Goal: Obtain resource: Download file/media

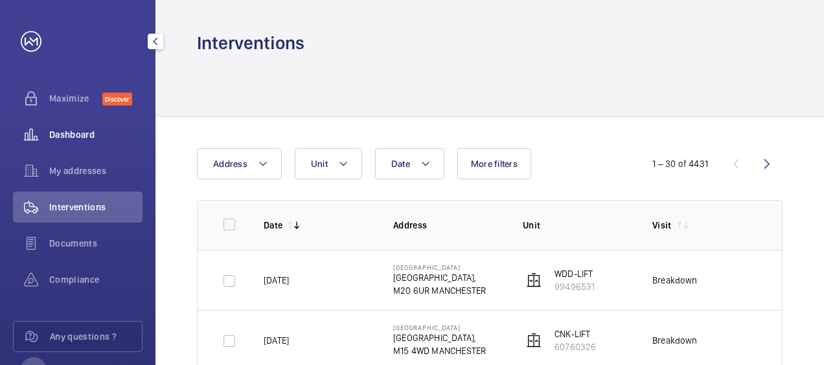
click at [88, 139] on span "Dashboard" at bounding box center [95, 134] width 93 height 13
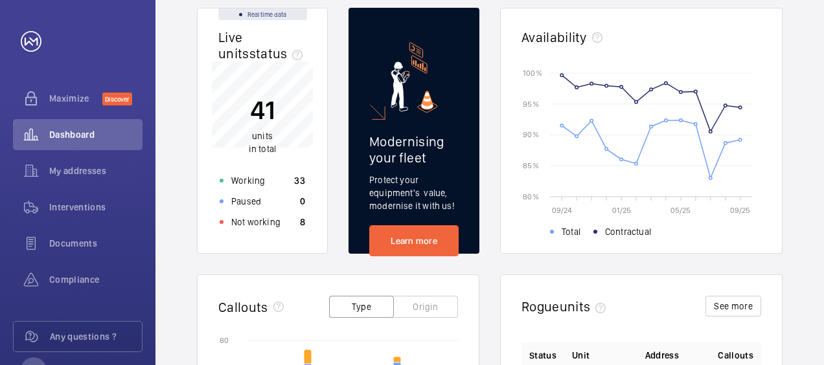
scroll to position [155, 0]
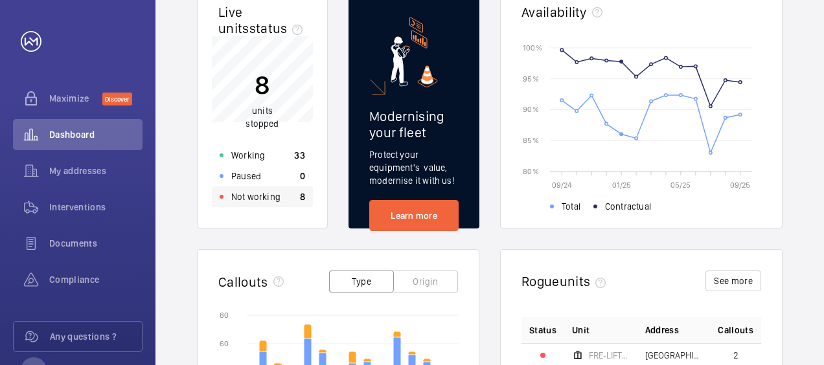
click at [253, 190] on p "Not working" at bounding box center [255, 196] width 49 height 13
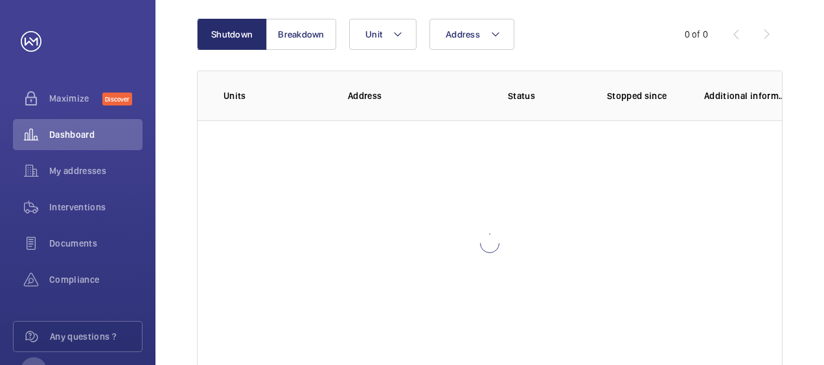
scroll to position [138, 0]
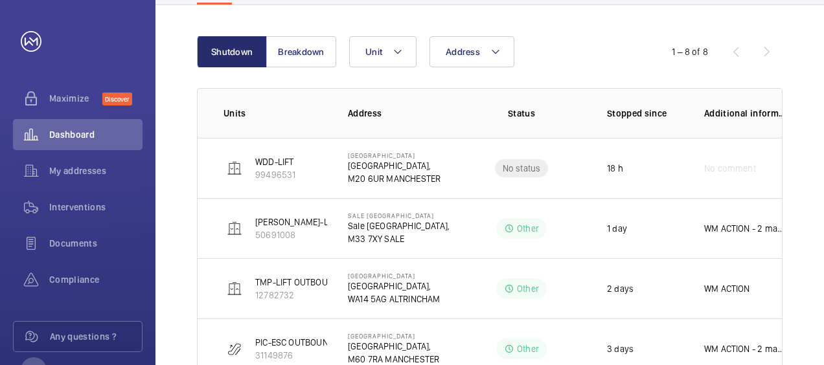
click at [810, 127] on div "Shutdown Breakdown Address Unit 1 – 8 of 8 Units Address Status Stopped since A…" at bounding box center [489, 328] width 668 height 646
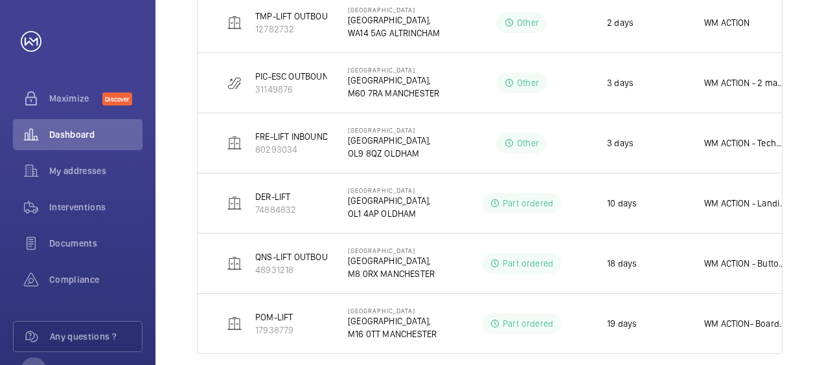
scroll to position [422, 0]
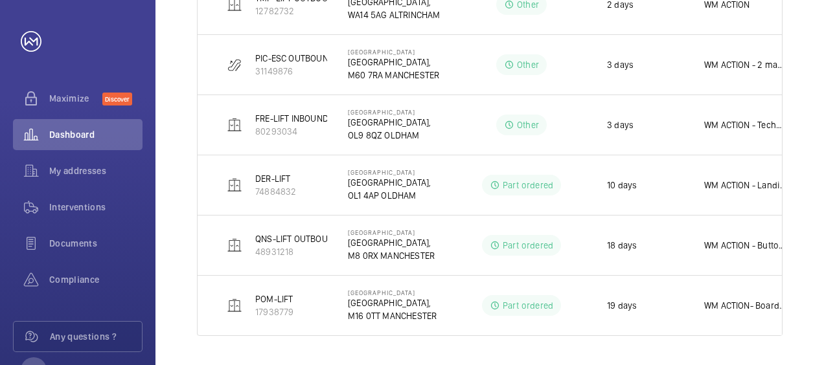
click at [812, 86] on div "Shutdown Breakdown Address Unit 1 – 8 of 8 Units Address Status Stopped since A…" at bounding box center [489, 44] width 668 height 646
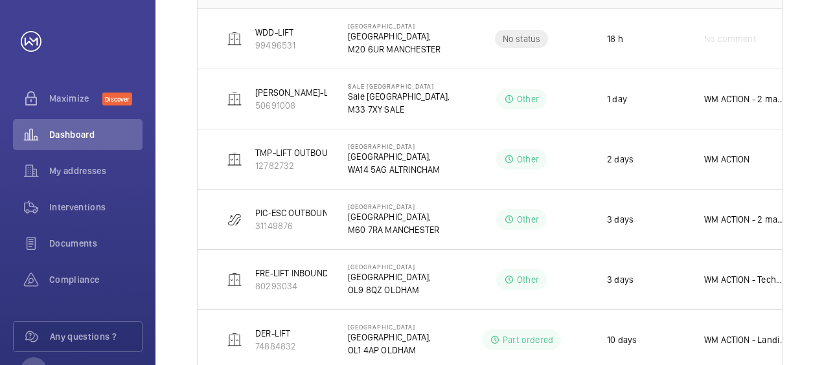
scroll to position [267, 0]
click at [795, 23] on div "Shutdown Breakdown Address Unit 1 – 8 of 8 Units Address Status Stopped since A…" at bounding box center [489, 199] width 668 height 646
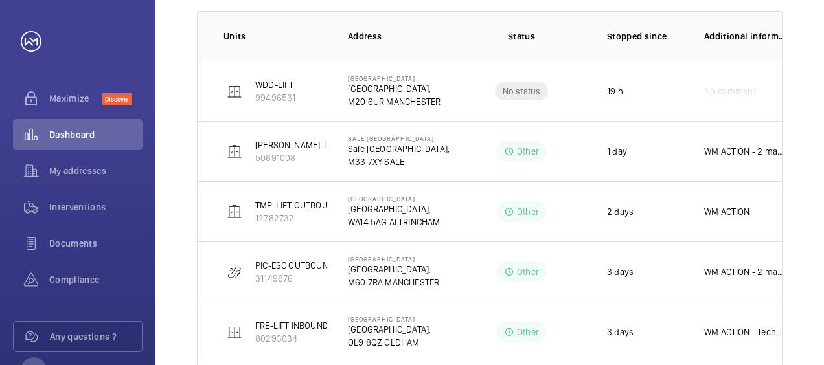
scroll to position [241, 0]
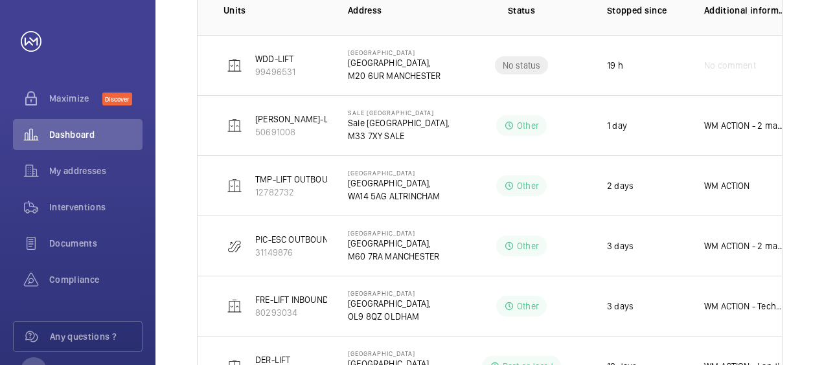
click at [805, 39] on div "Shutdown Breakdown Address Unit 1 – 8 of 8 Units Address Status Stopped since A…" at bounding box center [489, 225] width 668 height 646
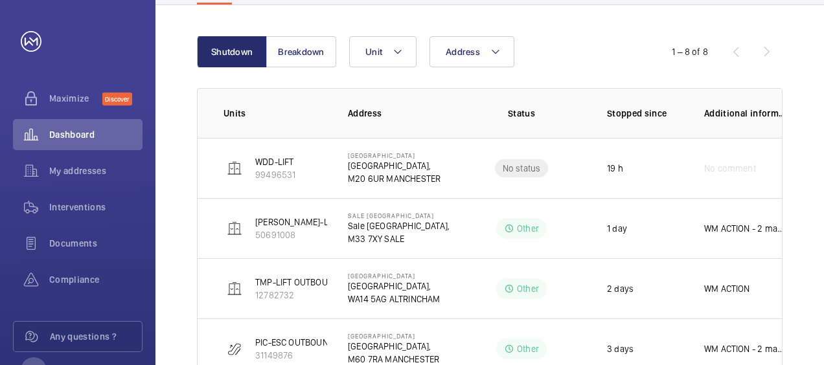
scroll to position [137, 0]
click at [75, 244] on span "Documents" at bounding box center [95, 243] width 93 height 13
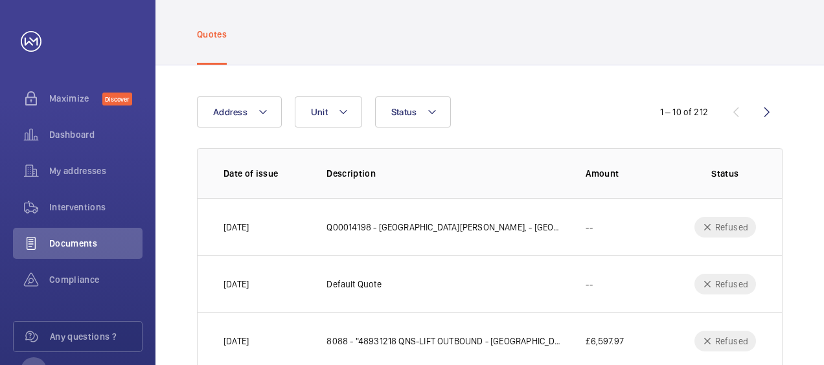
scroll to position [78, 0]
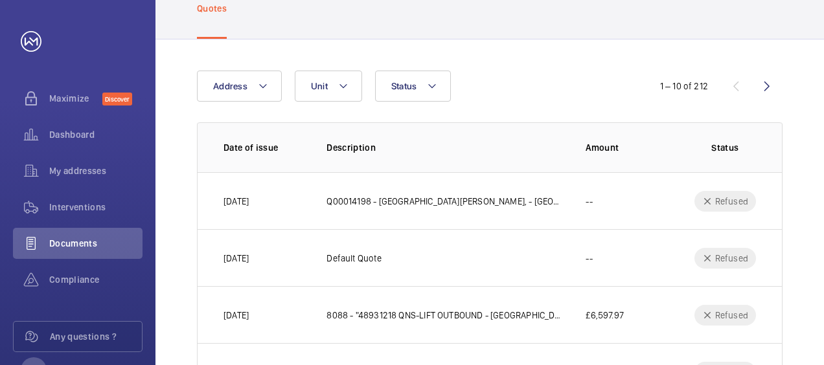
click at [616, 73] on div "Address Unit Status" at bounding box center [412, 86] width 430 height 31
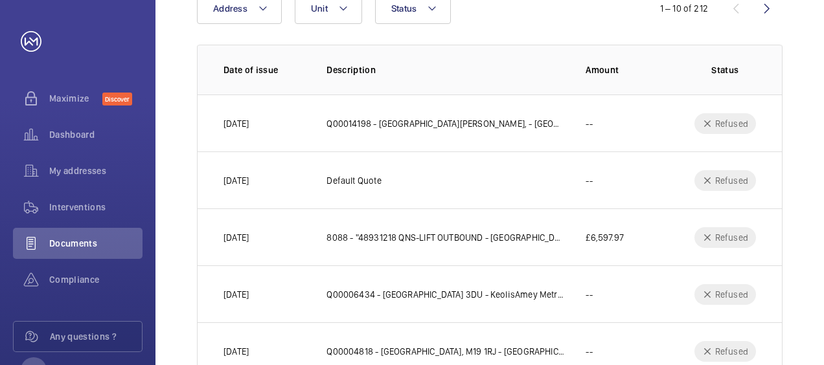
scroll to position [130, 0]
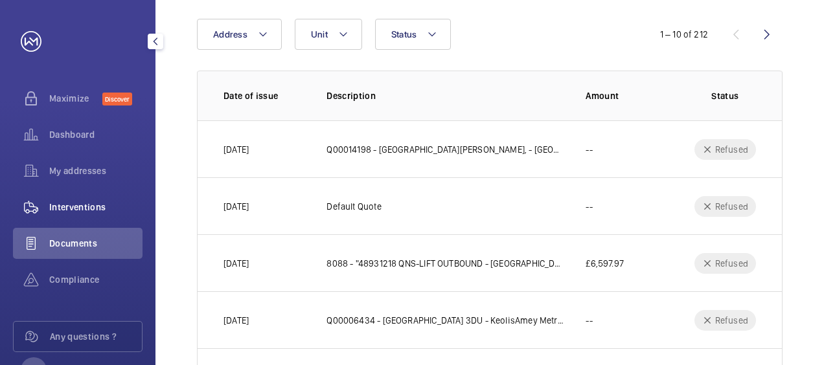
click at [101, 203] on span "Interventions" at bounding box center [95, 207] width 93 height 13
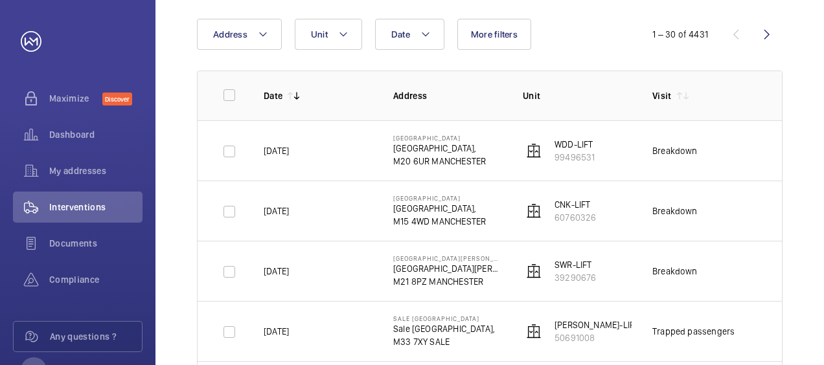
click at [487, 40] on button "More filters" at bounding box center [494, 34] width 74 height 31
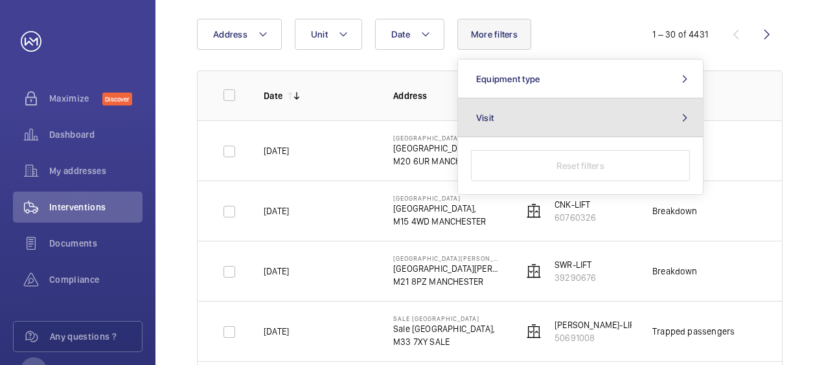
click at [679, 117] on mat-icon at bounding box center [685, 118] width 16 height 10
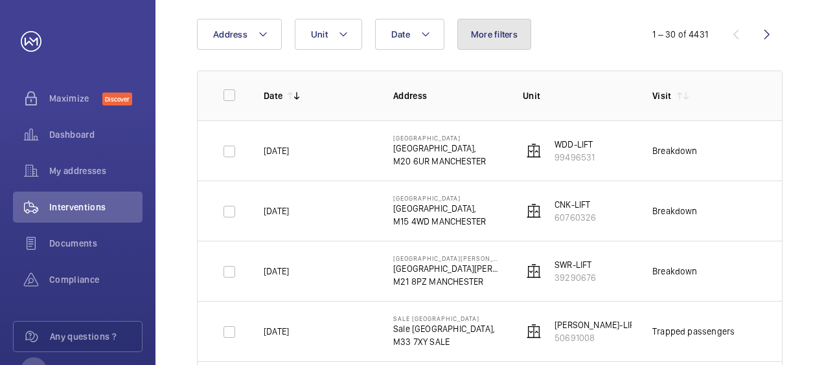
click at [501, 39] on span "More filters" at bounding box center [494, 34] width 47 height 10
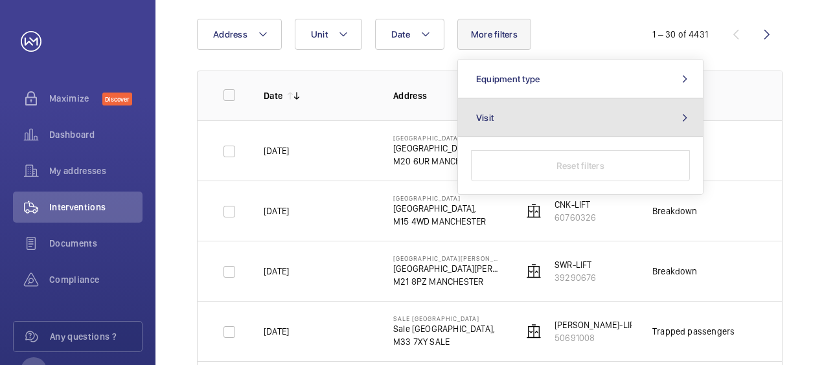
click at [534, 117] on button "Visit" at bounding box center [580, 117] width 245 height 39
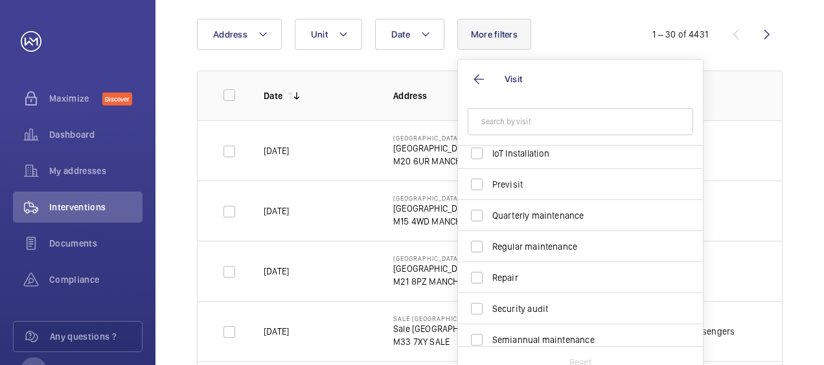
scroll to position [168, 0]
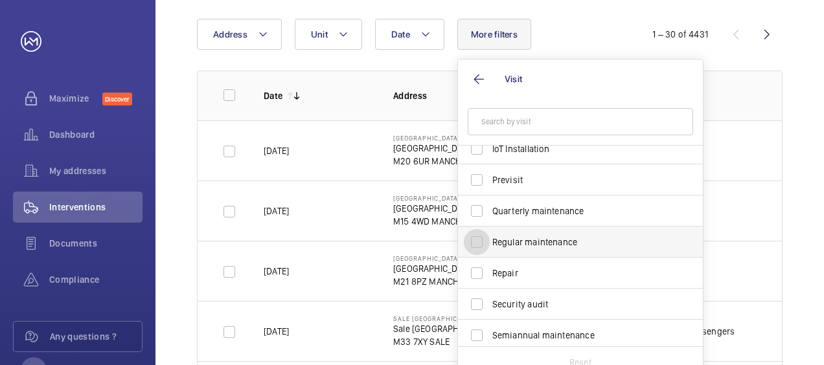
click at [477, 245] on input "Regular maintenance" at bounding box center [477, 242] width 26 height 26
checkbox input "true"
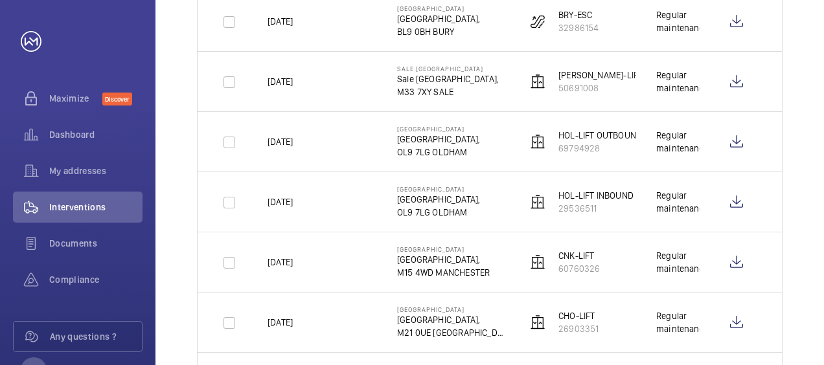
scroll to position [233, 0]
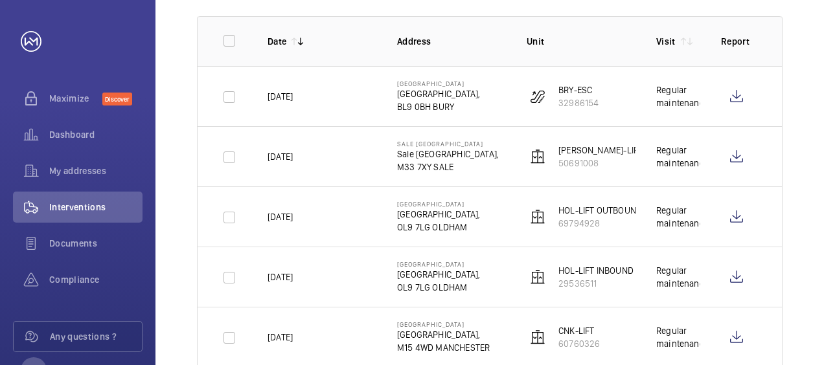
scroll to position [181, 0]
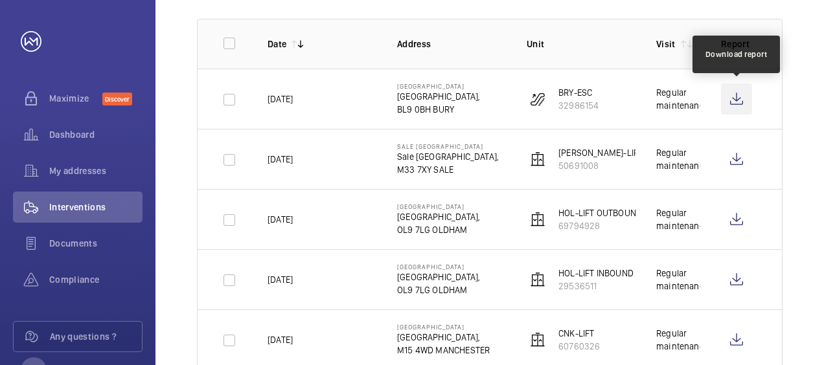
click at [736, 98] on wm-front-icon-button at bounding box center [736, 99] width 31 height 31
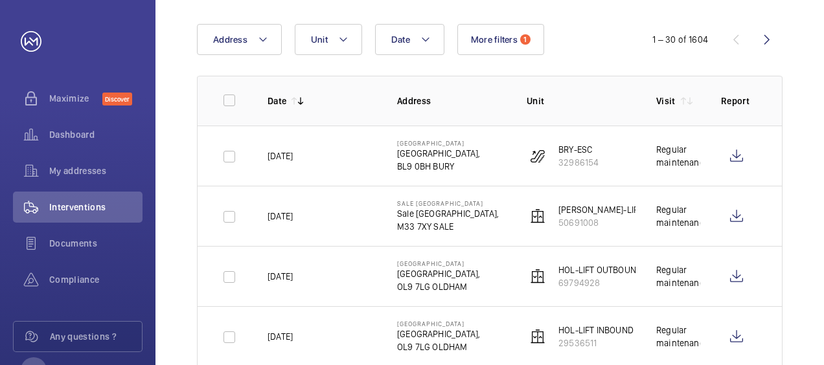
scroll to position [104, 0]
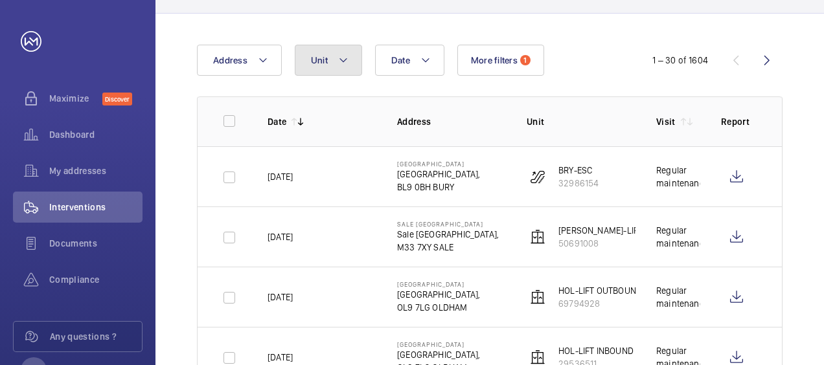
click at [343, 60] on mat-icon at bounding box center [343, 60] width 10 height 16
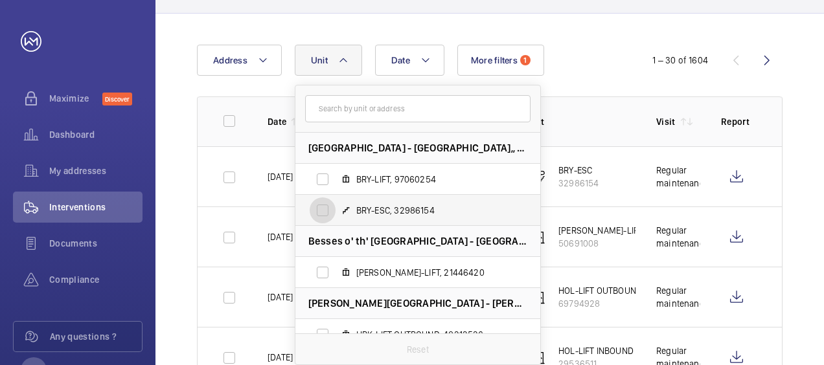
click at [321, 212] on input "BRY-ESC, 32986154" at bounding box center [323, 211] width 26 height 26
checkbox input "true"
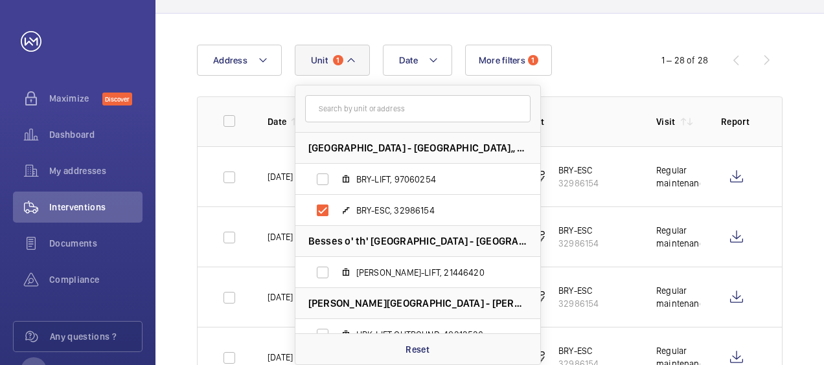
click at [604, 46] on div "Date Address Unit [GEOGRAPHIC_DATA] - [GEOGRAPHIC_DATA]-LIFT, 97060254 BRY-ESC,…" at bounding box center [412, 60] width 430 height 31
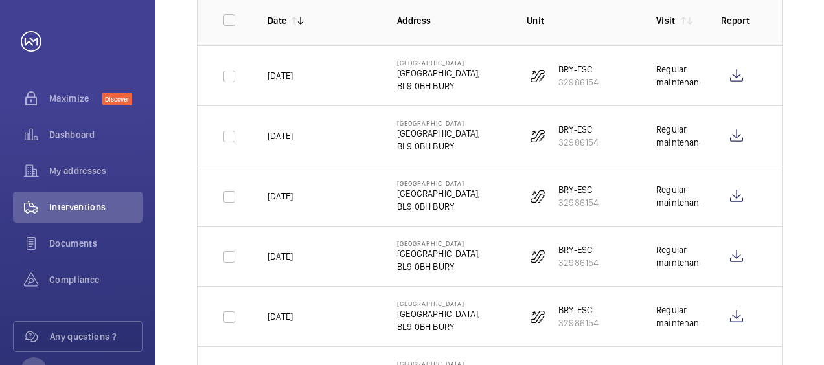
scroll to position [207, 0]
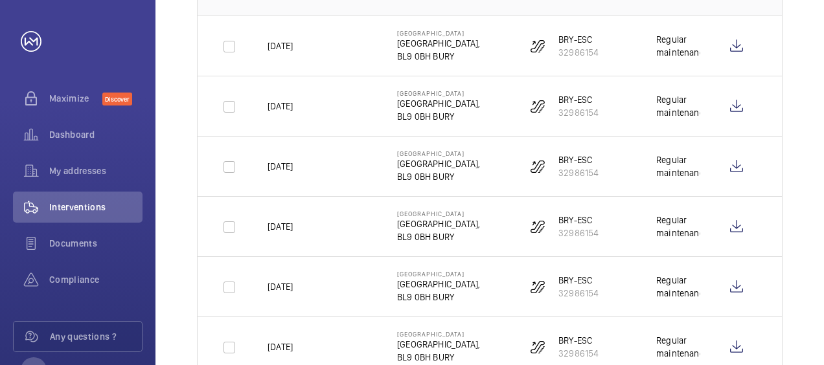
scroll to position [233, 0]
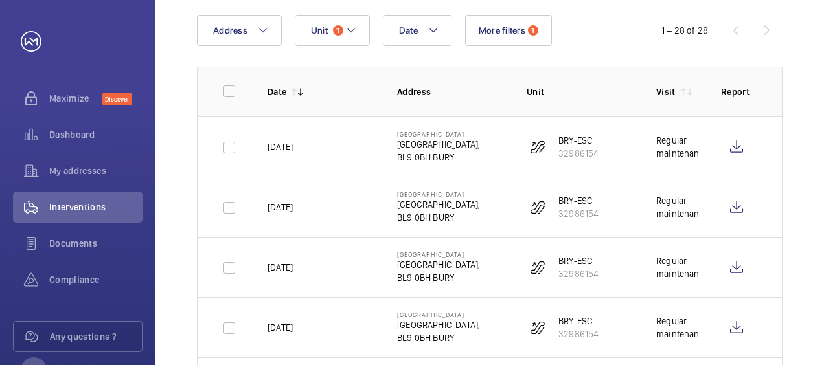
scroll to position [130, 0]
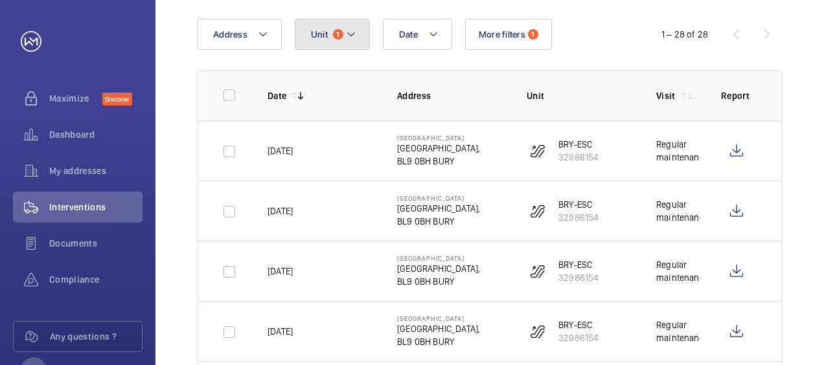
click at [352, 41] on mat-icon at bounding box center [351, 35] width 10 height 16
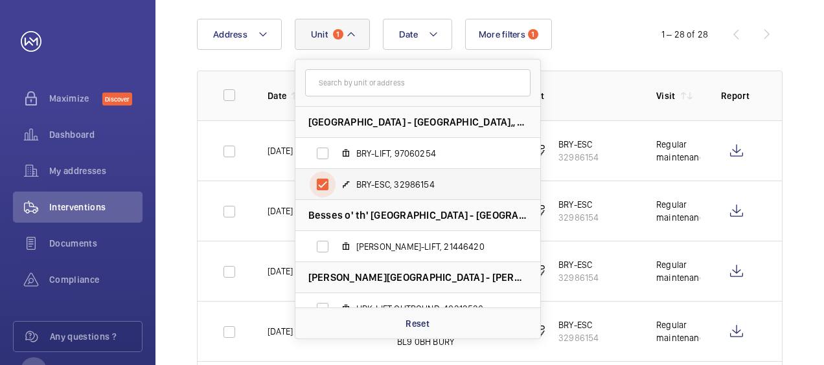
click at [321, 188] on input "BRY-ESC, 32986154" at bounding box center [323, 185] width 26 height 26
checkbox input "false"
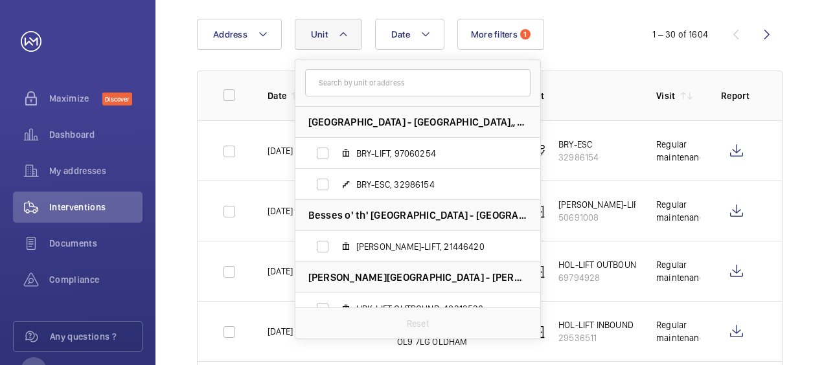
click at [566, 39] on div "Date Address Unit [GEOGRAPHIC_DATA] - [GEOGRAPHIC_DATA]-LIFT, 97060254 BRY-ESC,…" at bounding box center [412, 34] width 430 height 31
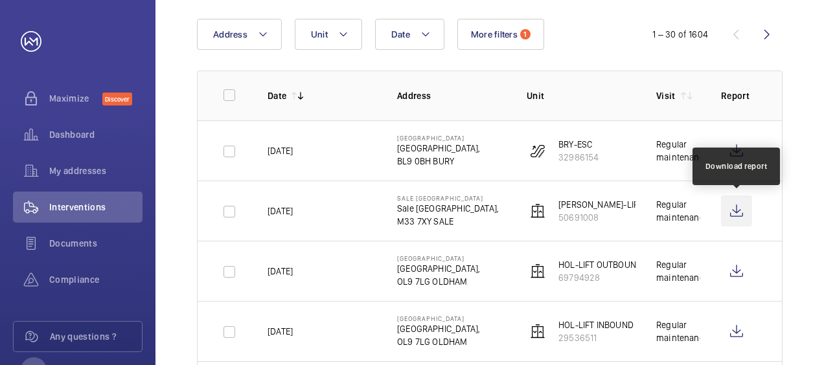
click at [732, 214] on wm-front-icon-button at bounding box center [736, 211] width 31 height 31
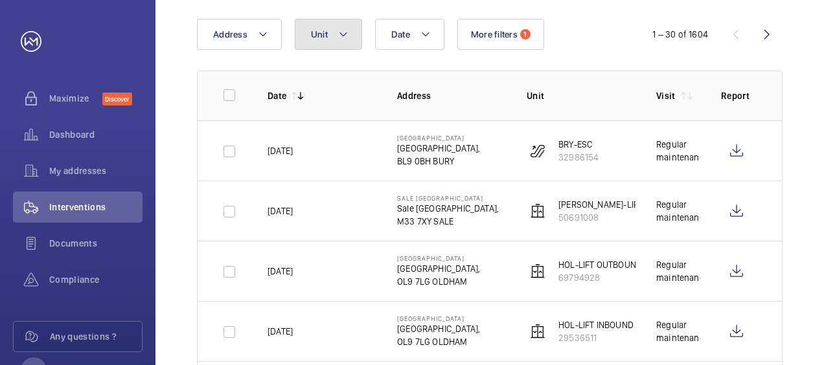
click at [355, 34] on button "Unit" at bounding box center [328, 34] width 67 height 31
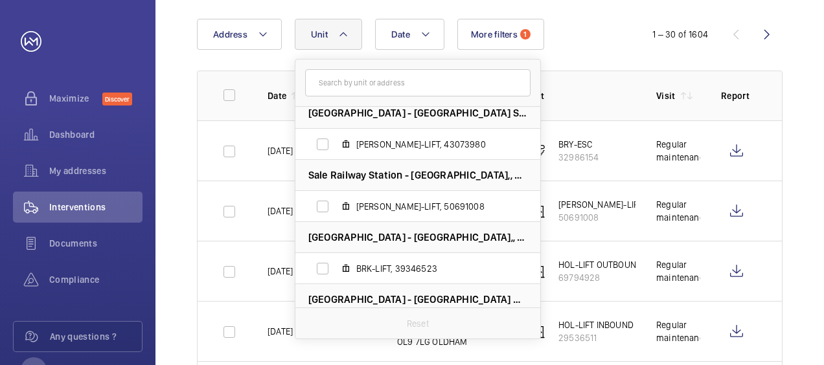
scroll to position [779, 0]
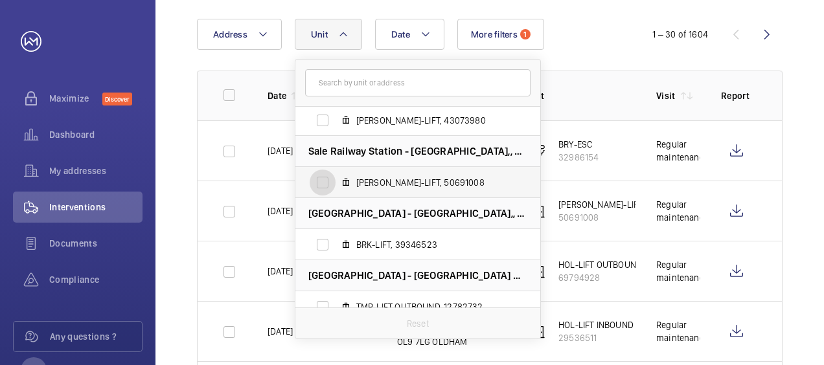
click at [321, 185] on input "[PERSON_NAME]-LIFT, 50691008" at bounding box center [323, 183] width 26 height 26
checkbox input "true"
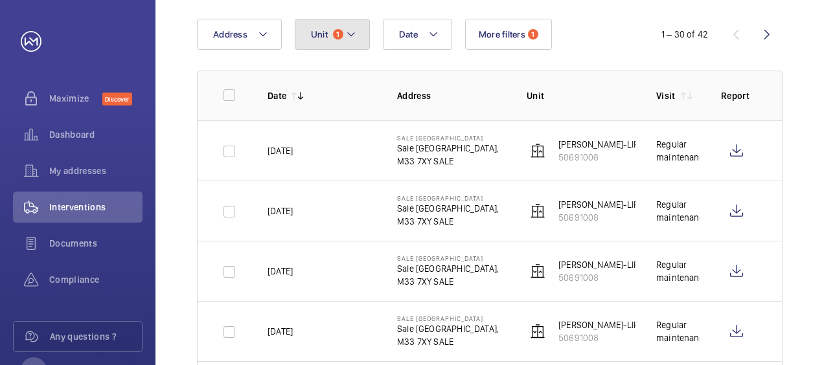
click at [341, 38] on span "1" at bounding box center [338, 34] width 10 height 10
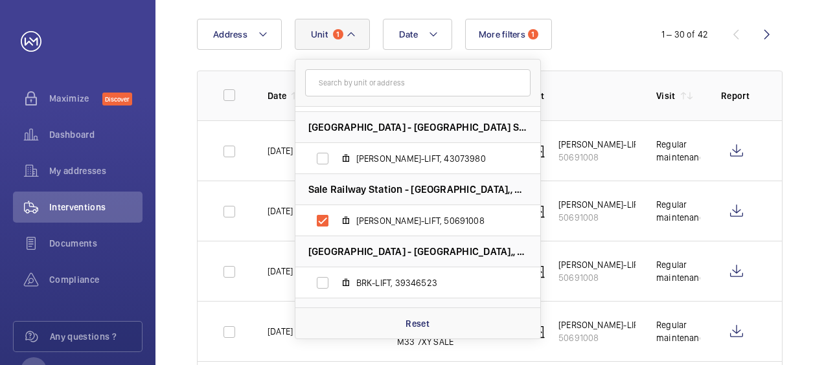
scroll to position [748, 0]
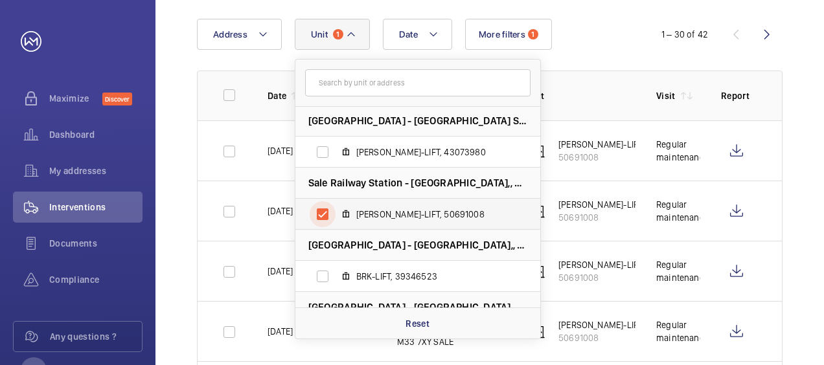
click at [321, 215] on input "[PERSON_NAME]-LIFT, 50691008" at bounding box center [323, 214] width 26 height 26
checkbox input "false"
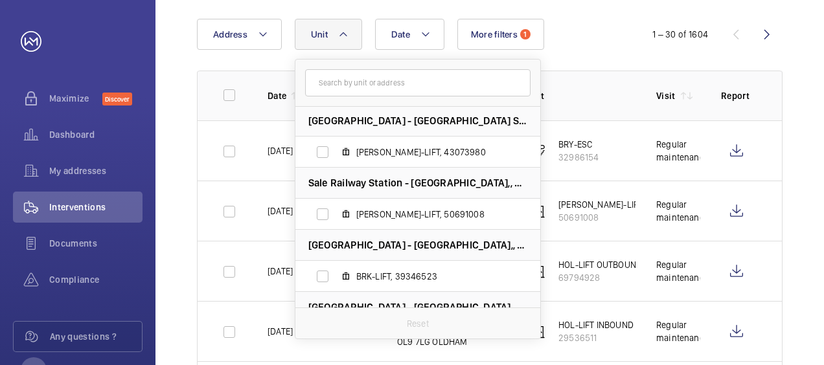
click at [621, 43] on div "Date Address Unit [GEOGRAPHIC_DATA] - [GEOGRAPHIC_DATA]-LIFT, 97060254 BRY-ESC,…" at bounding box center [412, 34] width 430 height 31
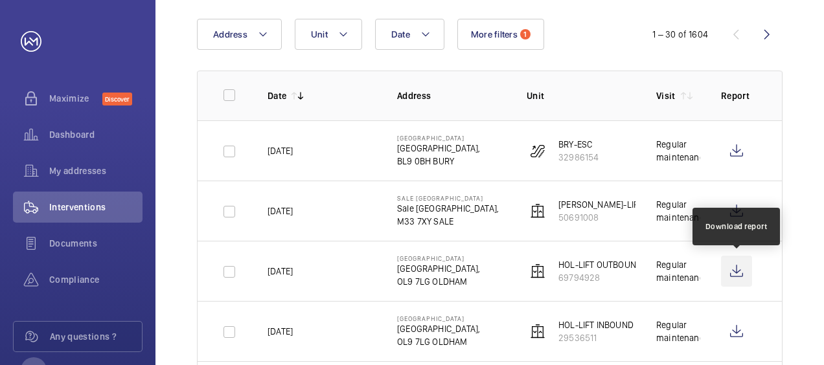
click at [733, 269] on wm-front-icon-button at bounding box center [736, 271] width 31 height 31
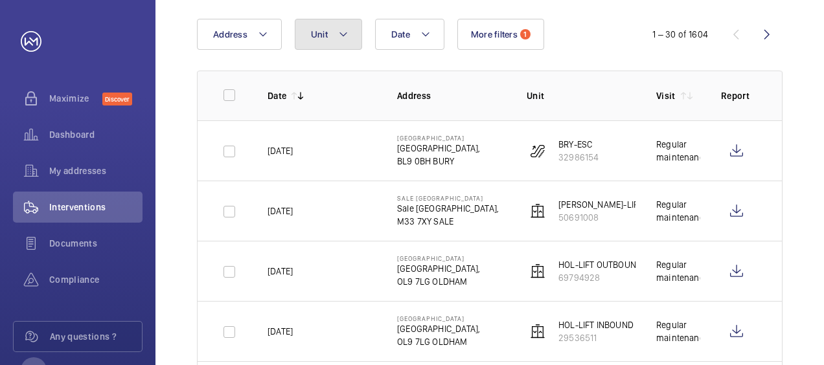
click at [326, 39] on button "Unit" at bounding box center [328, 34] width 67 height 31
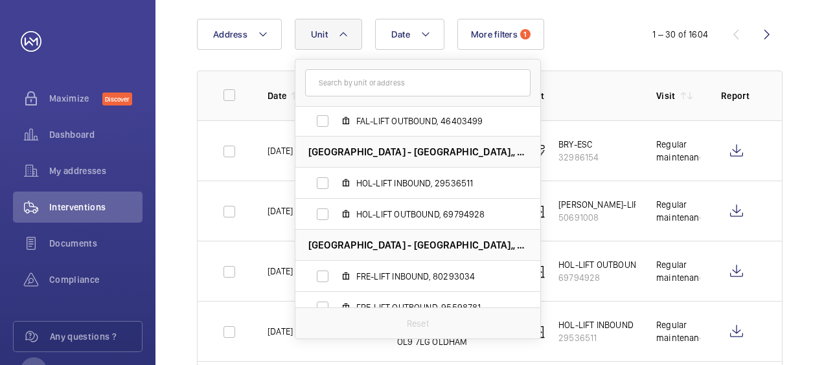
scroll to position [1774, 0]
click at [321, 212] on input "HOL-LIFT OUTBOUND, 69794928" at bounding box center [323, 214] width 26 height 26
checkbox input "true"
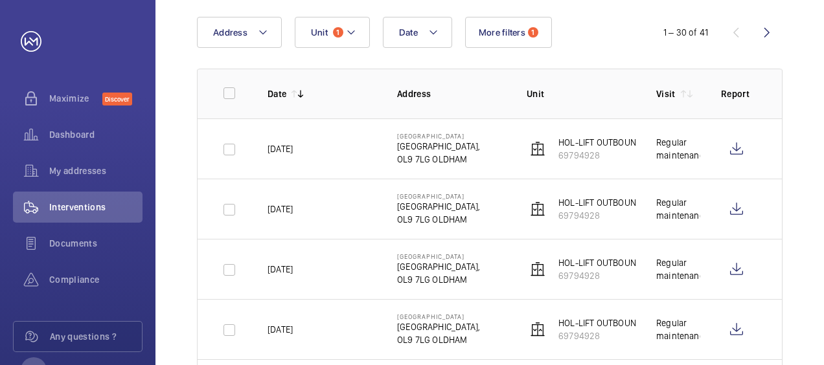
scroll to position [130, 0]
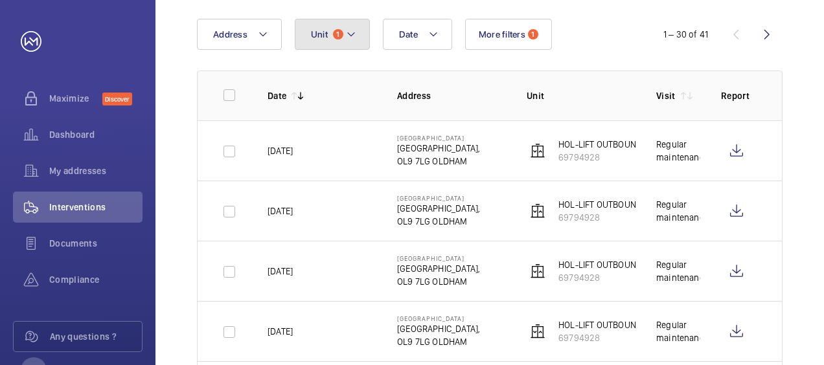
click at [347, 28] on mat-icon at bounding box center [351, 35] width 10 height 16
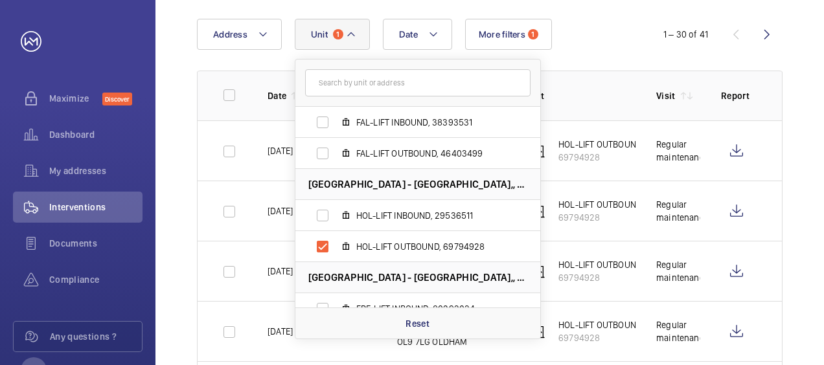
scroll to position [1750, 0]
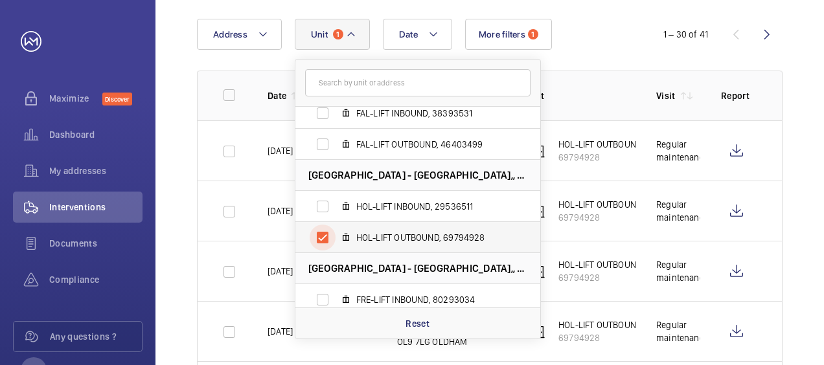
click at [320, 238] on input "HOL-LIFT OUTBOUND, 69794928" at bounding box center [323, 238] width 26 height 26
checkbox input "false"
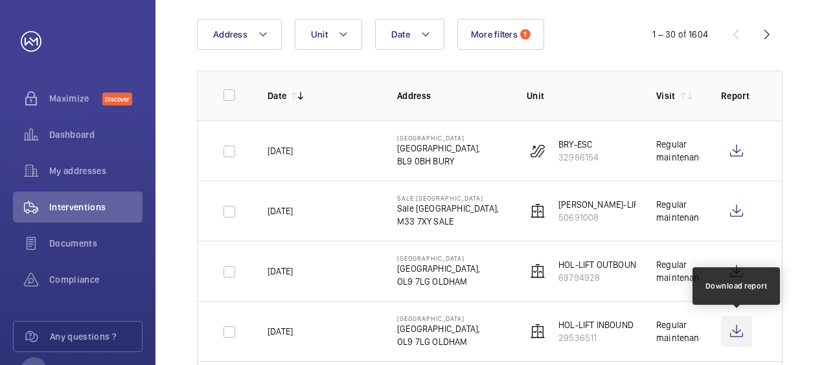
click at [735, 333] on wm-front-icon-button at bounding box center [736, 331] width 31 height 31
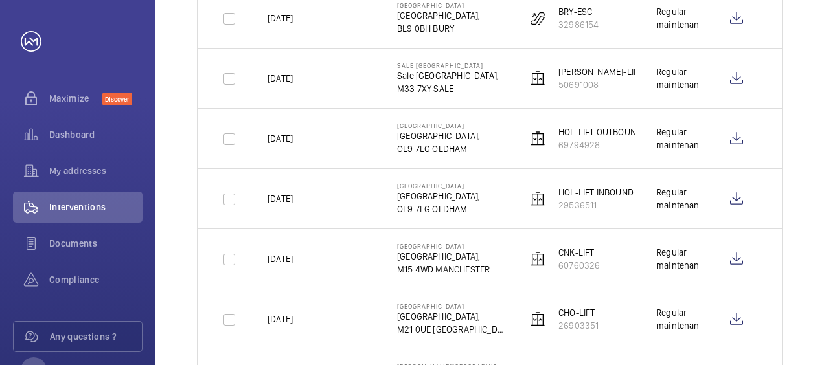
scroll to position [285, 0]
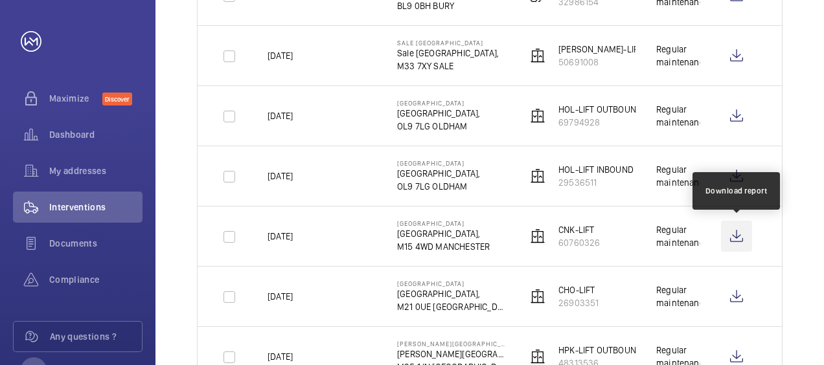
click at [736, 231] on wm-front-icon-button at bounding box center [736, 236] width 31 height 31
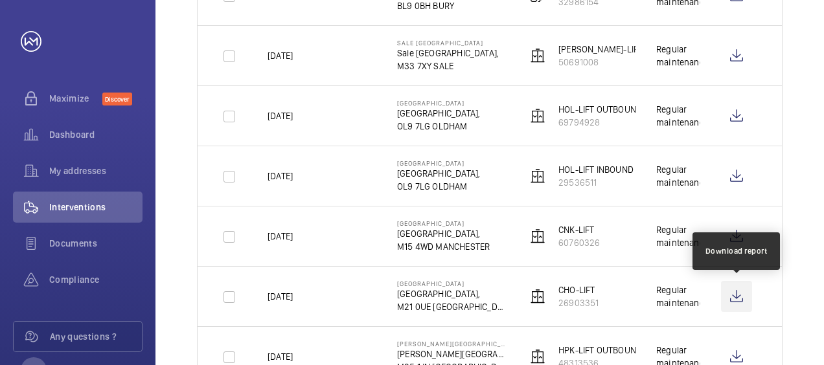
click at [736, 299] on wm-front-icon-button at bounding box center [736, 296] width 31 height 31
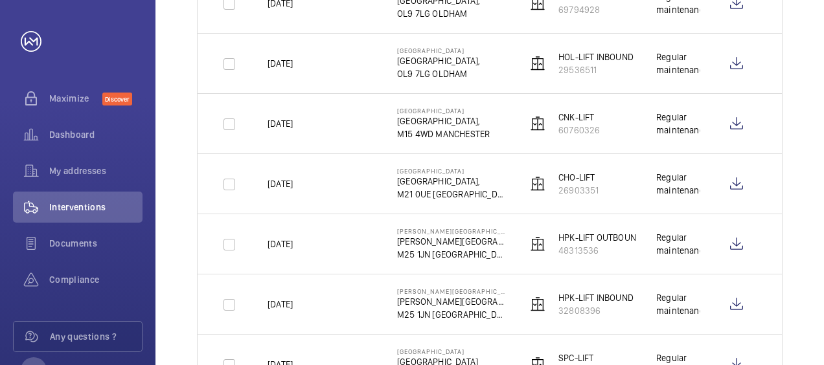
scroll to position [440, 0]
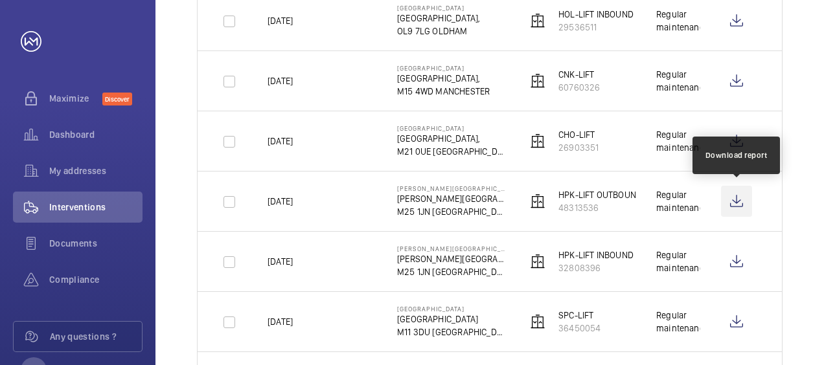
click at [733, 200] on wm-front-icon-button at bounding box center [736, 201] width 31 height 31
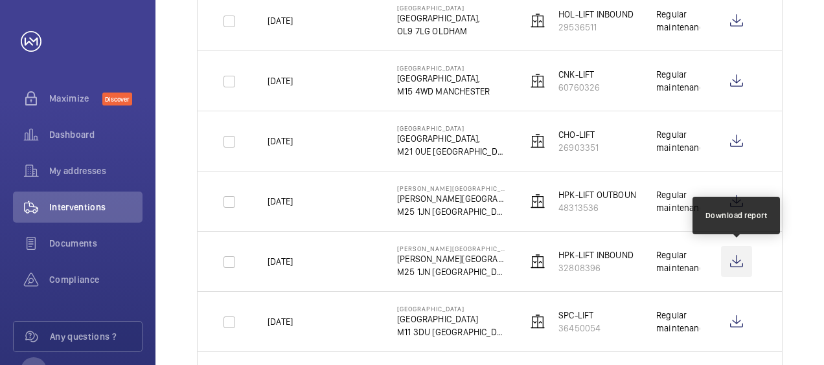
click at [738, 262] on wm-front-icon-button at bounding box center [736, 261] width 31 height 31
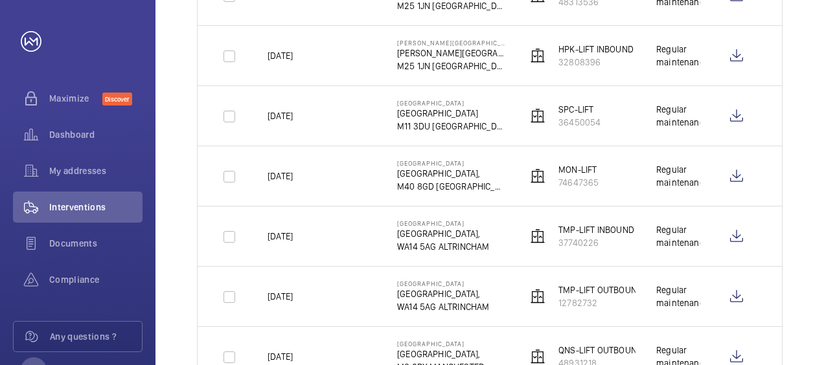
scroll to position [648, 0]
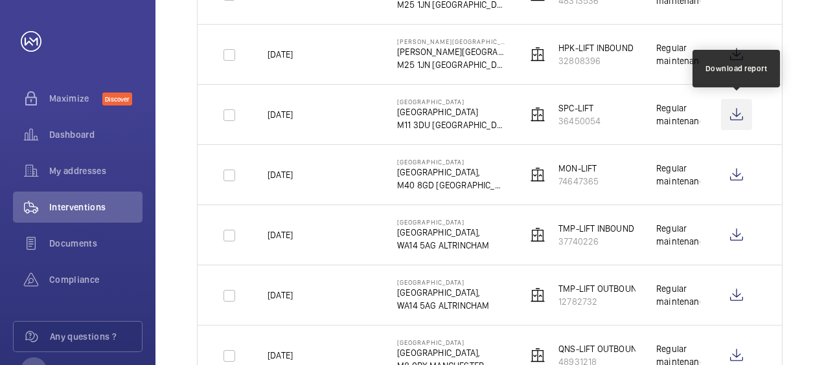
click at [737, 113] on wm-front-icon-button at bounding box center [736, 114] width 31 height 31
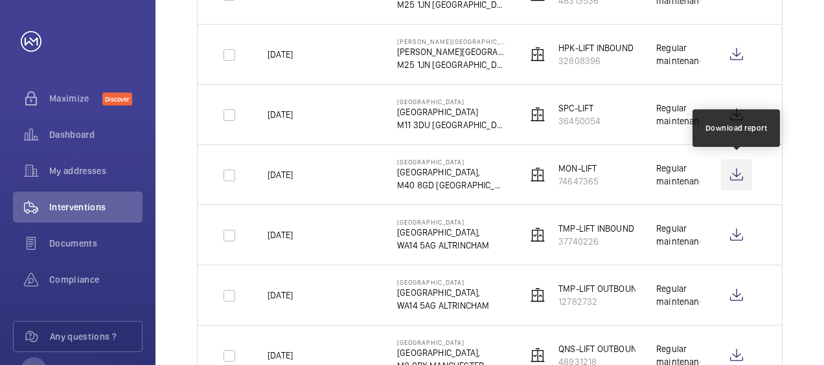
click at [737, 177] on wm-front-icon-button at bounding box center [736, 174] width 31 height 31
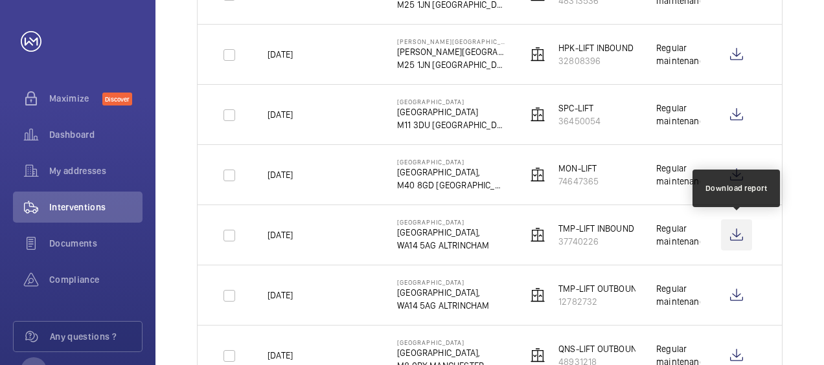
click at [737, 236] on wm-front-icon-button at bounding box center [736, 235] width 31 height 31
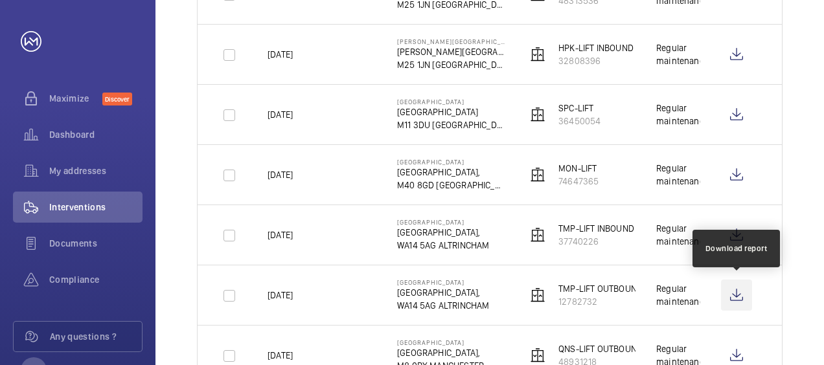
click at [741, 294] on wm-front-icon-button at bounding box center [736, 295] width 31 height 31
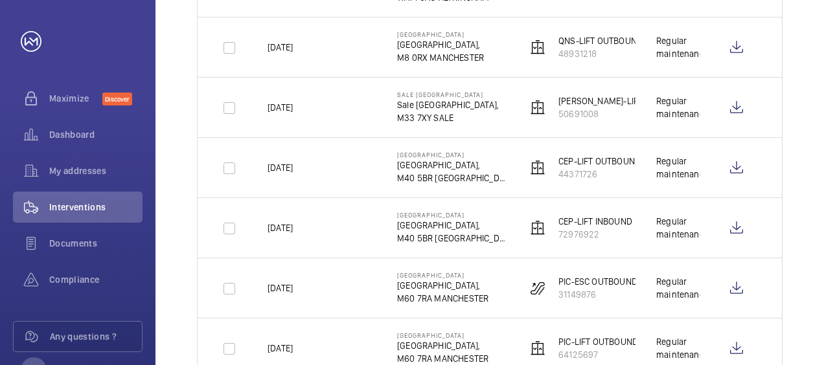
scroll to position [959, 0]
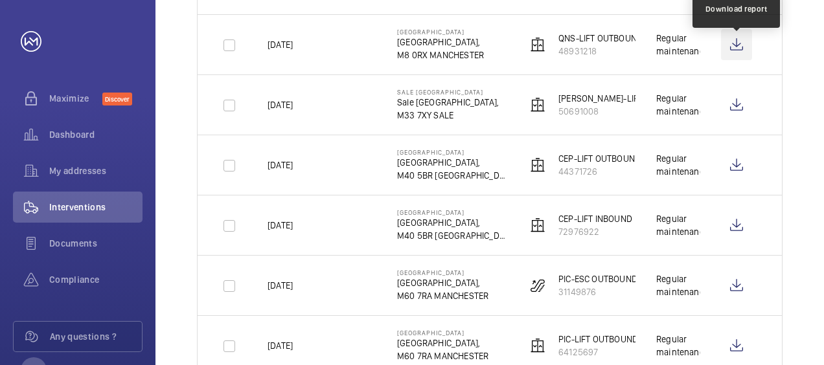
click at [733, 47] on wm-front-icon-button at bounding box center [736, 44] width 31 height 31
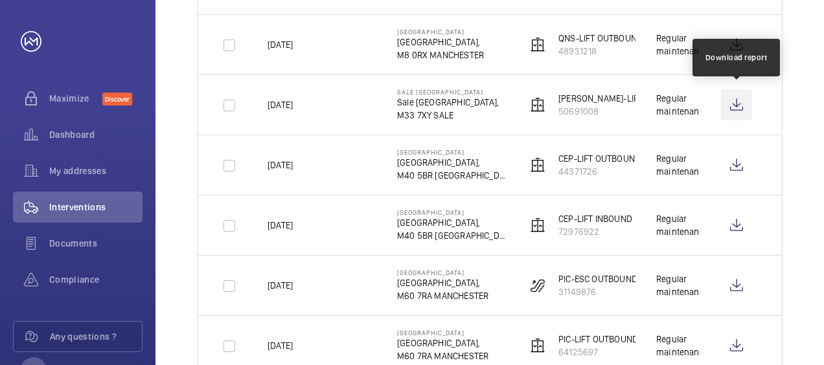
click at [740, 99] on wm-front-icon-button at bounding box center [736, 104] width 31 height 31
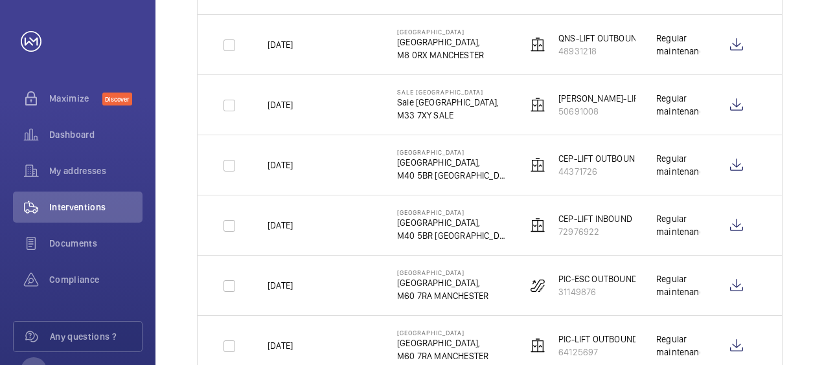
click at [821, 196] on div "Date Address Unit More filters 1 1 – 30 of 1604 Date Address Unit Visit Report …" at bounding box center [489, 145] width 668 height 1972
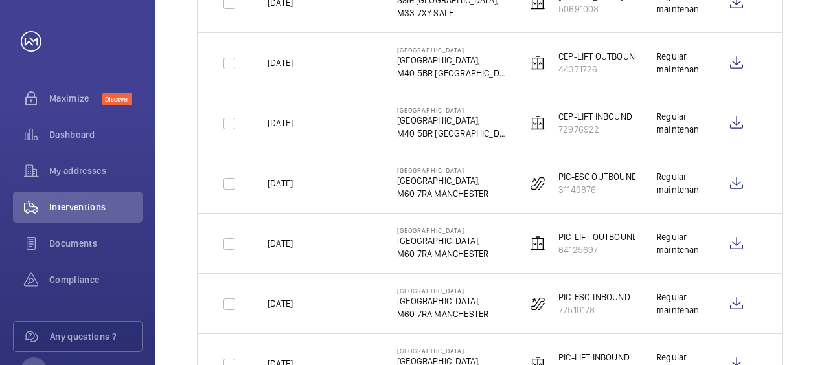
scroll to position [1062, 0]
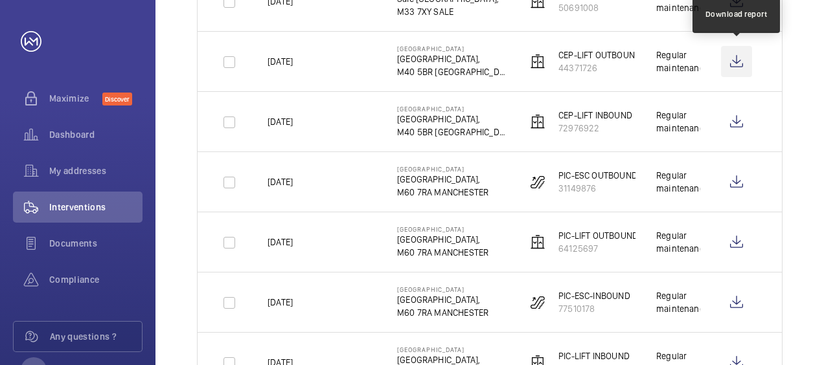
click at [738, 62] on wm-front-icon-button at bounding box center [736, 61] width 31 height 31
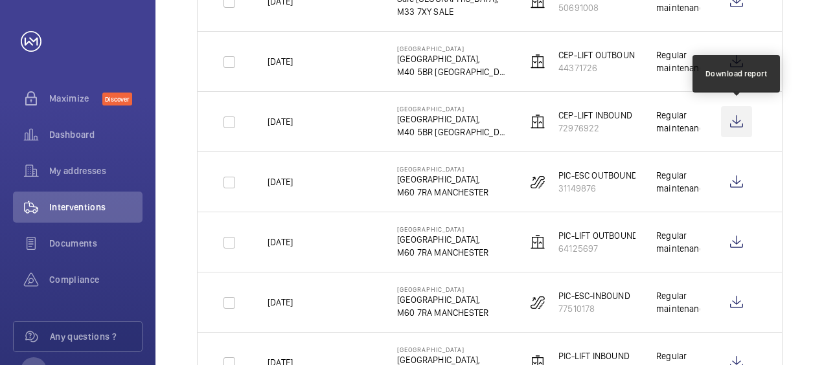
click at [733, 120] on wm-front-icon-button at bounding box center [736, 121] width 31 height 31
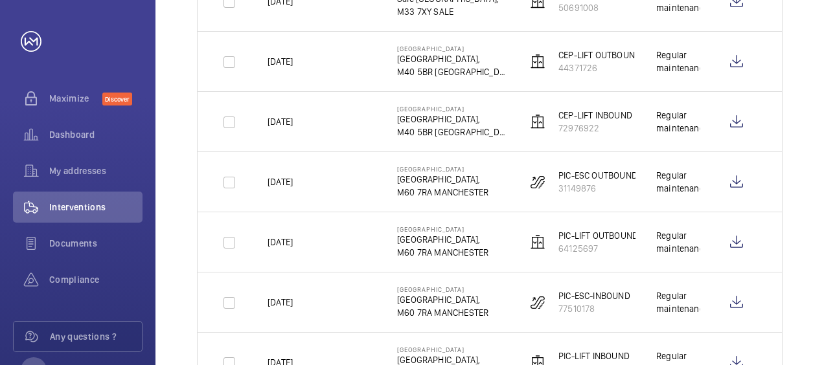
click at [803, 233] on div "Date Address Unit More filters 1 1 – 30 of 1604 Date Address Unit Visit Report …" at bounding box center [489, 41] width 668 height 1972
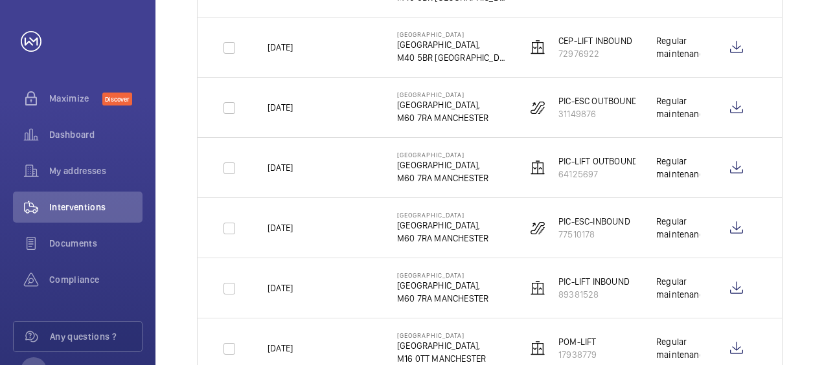
scroll to position [1166, 0]
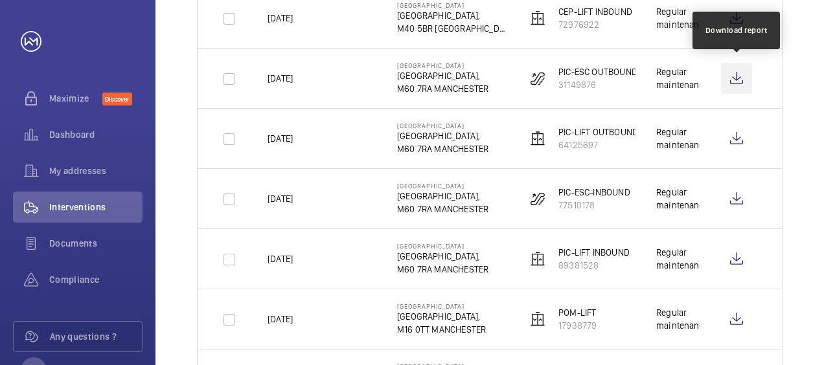
click at [743, 76] on wm-front-icon-button at bounding box center [736, 78] width 31 height 31
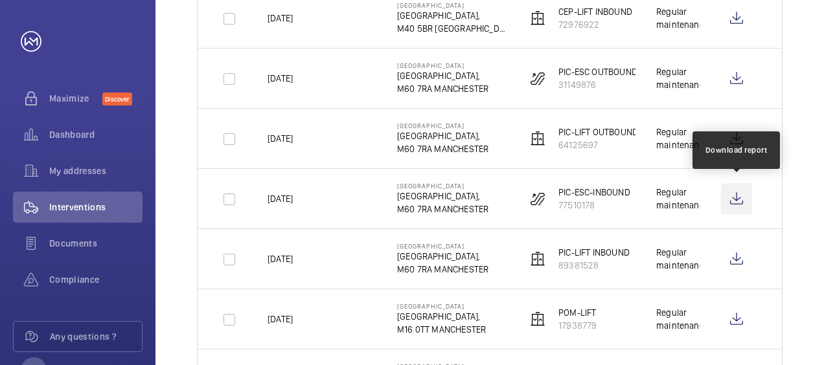
click at [738, 199] on wm-front-icon-button at bounding box center [736, 198] width 31 height 31
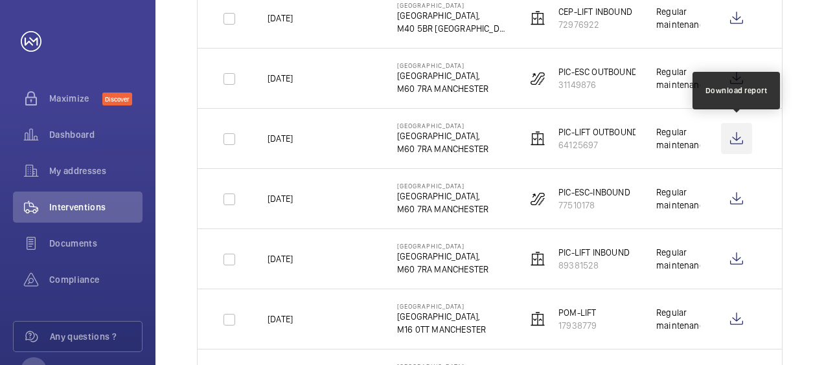
click at [737, 139] on wm-front-icon-button at bounding box center [736, 138] width 31 height 31
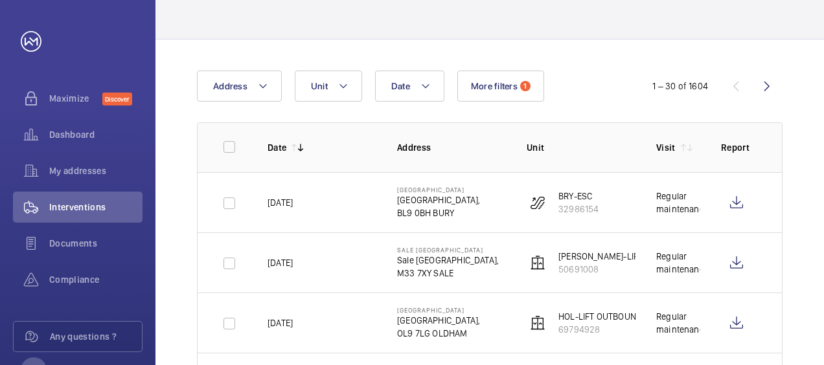
scroll to position [104, 0]
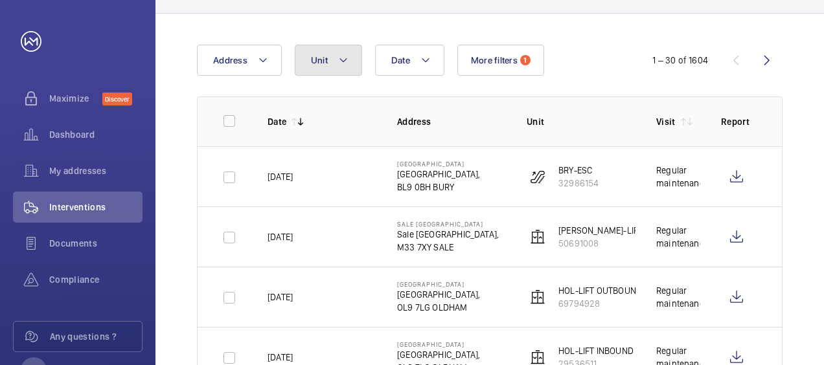
click at [339, 65] on mat-icon at bounding box center [343, 60] width 10 height 16
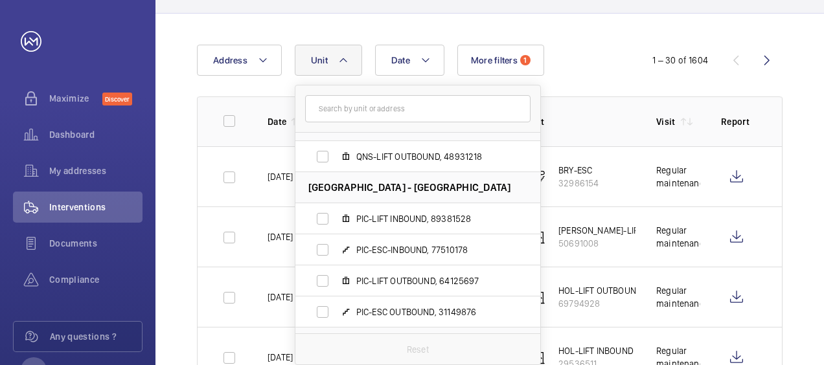
scroll to position [284, 0]
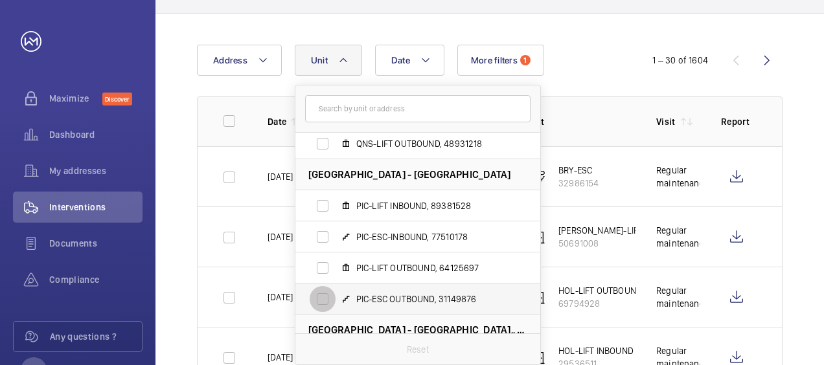
click at [319, 299] on input "PIC-ESC OUTBOUND, 31149876" at bounding box center [323, 299] width 26 height 26
checkbox input "true"
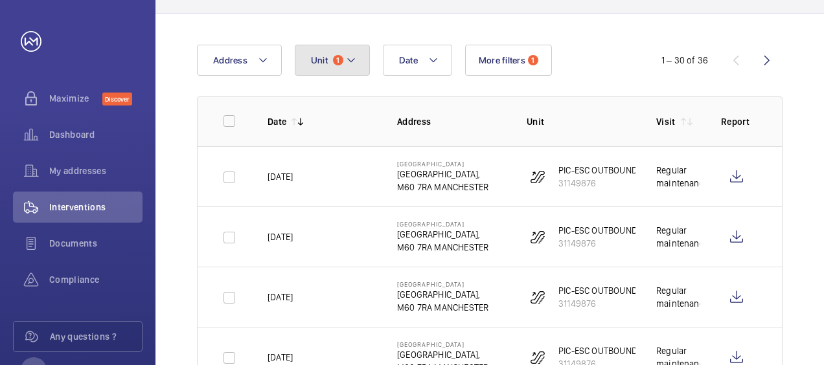
click at [352, 61] on mat-icon at bounding box center [351, 60] width 10 height 16
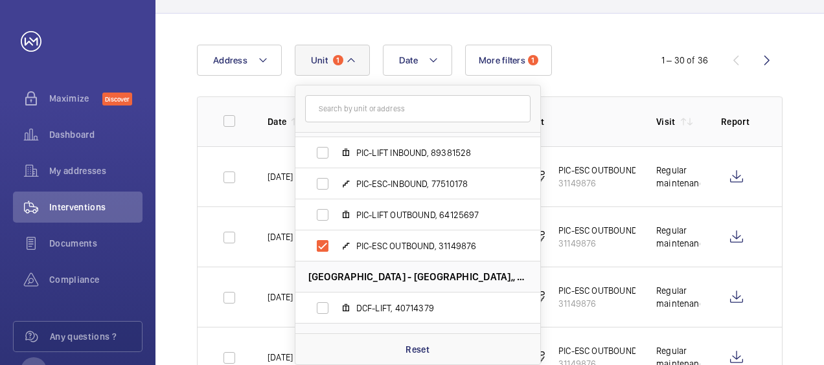
scroll to position [404, 0]
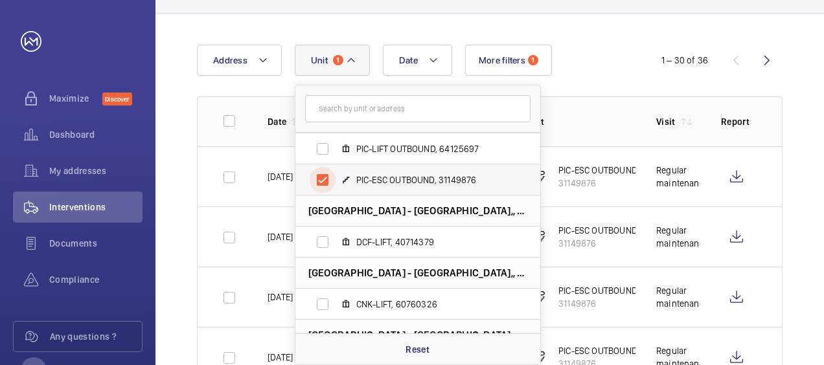
click at [325, 182] on input "PIC-ESC OUTBOUND, 31149876" at bounding box center [323, 180] width 26 height 26
checkbox input "false"
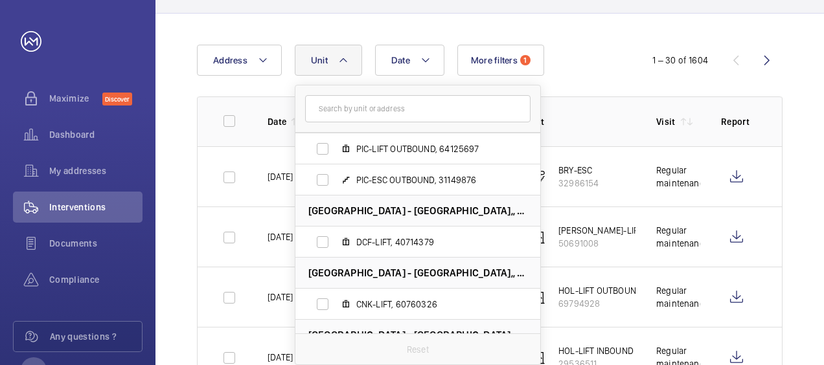
click at [589, 54] on div "Date Address Unit [GEOGRAPHIC_DATA] - [GEOGRAPHIC_DATA]-LIFT, 97060254 BRY-ESC,…" at bounding box center [412, 60] width 430 height 31
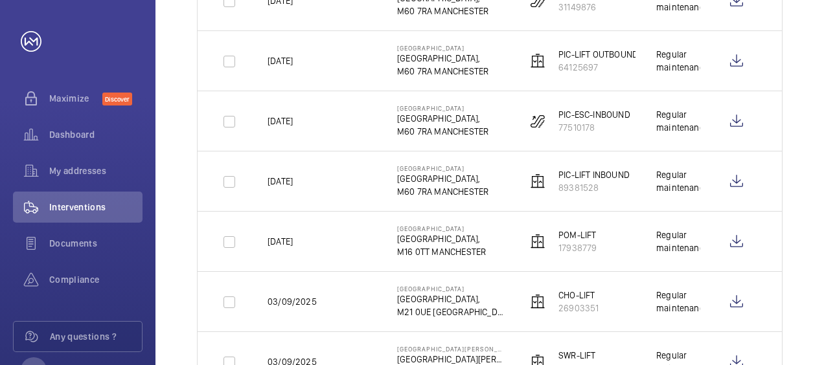
scroll to position [1270, 0]
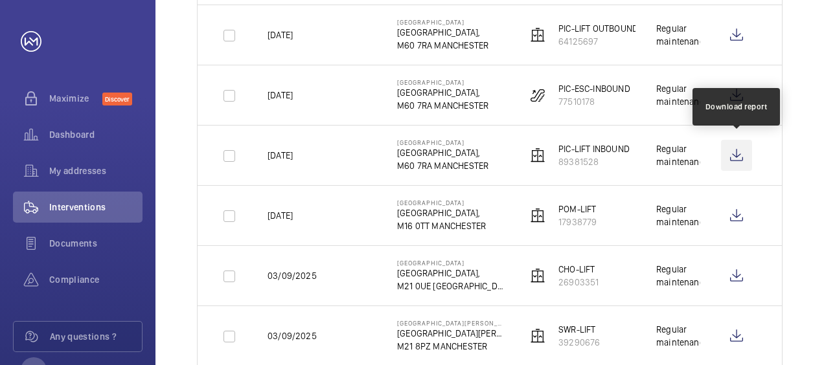
click at [740, 151] on wm-front-icon-button at bounding box center [736, 155] width 31 height 31
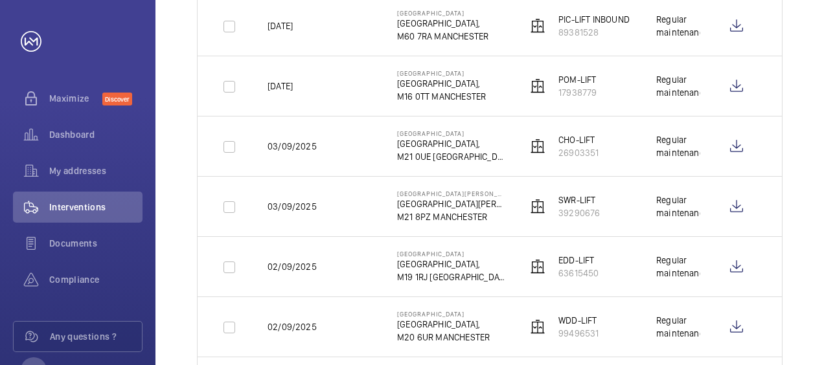
scroll to position [1425, 0]
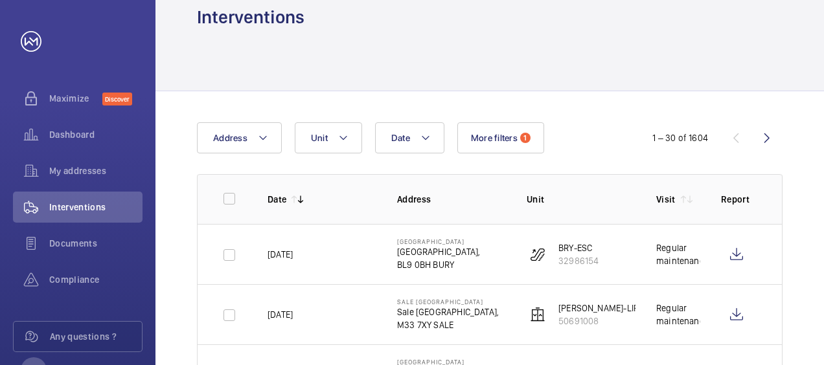
scroll to position [0, 0]
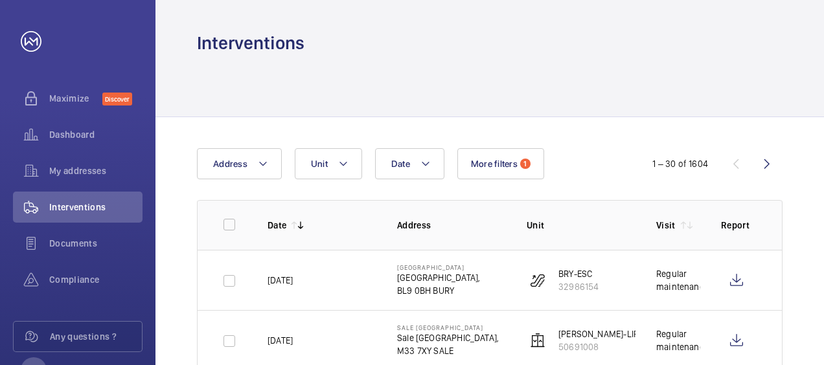
click at [823, 158] on html "Your request has been sent. We will contact you soon. Maximize Discover Dashboa…" at bounding box center [412, 182] width 824 height 365
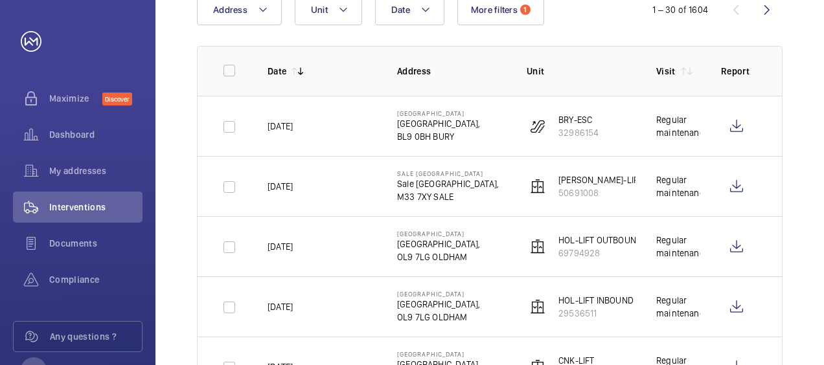
scroll to position [155, 0]
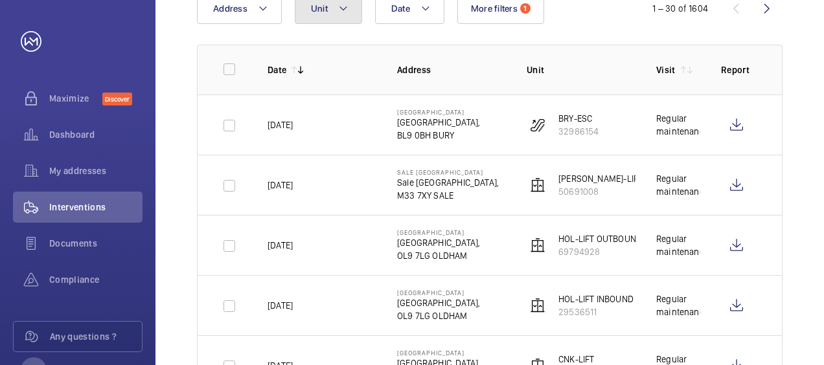
click at [354, 7] on button "Unit" at bounding box center [328, 8] width 67 height 31
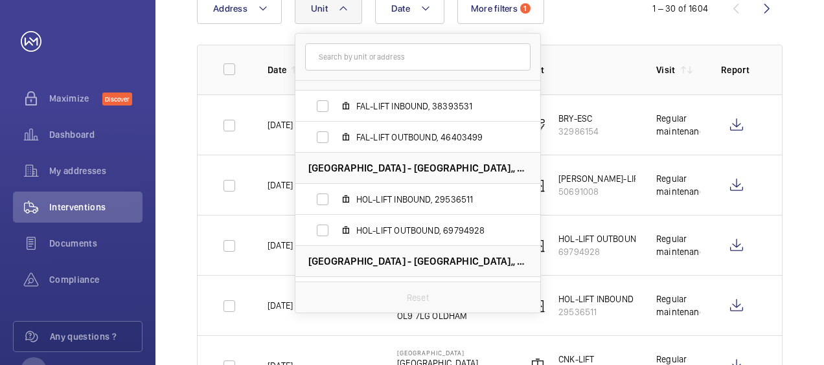
scroll to position [1945, 0]
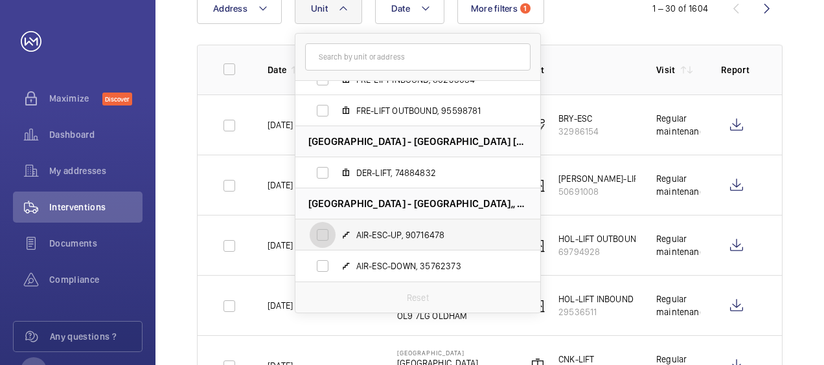
click at [317, 234] on input "AIR-ESC-UP, 90716478" at bounding box center [323, 235] width 26 height 26
checkbox input "true"
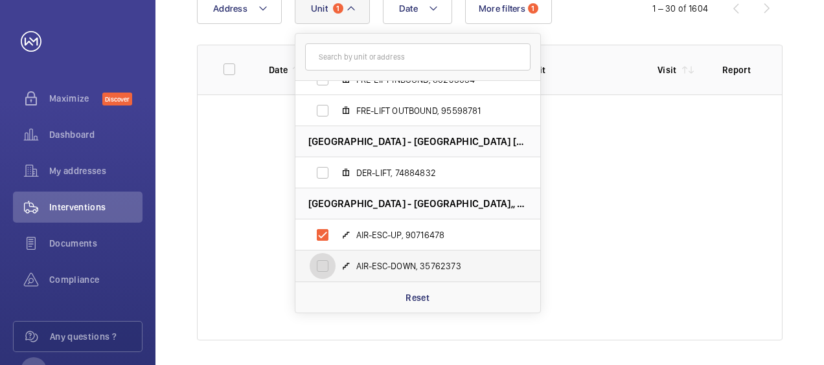
click at [318, 264] on input "AIR-ESC-DOWN, 35762373" at bounding box center [323, 266] width 26 height 26
checkbox input "true"
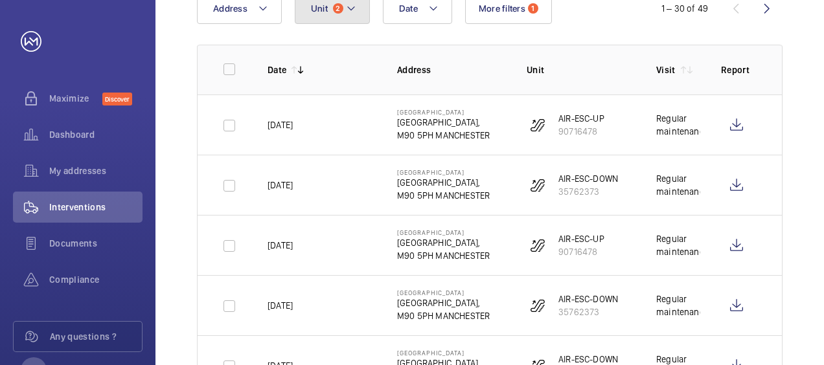
click at [346, 13] on mat-icon at bounding box center [351, 9] width 10 height 16
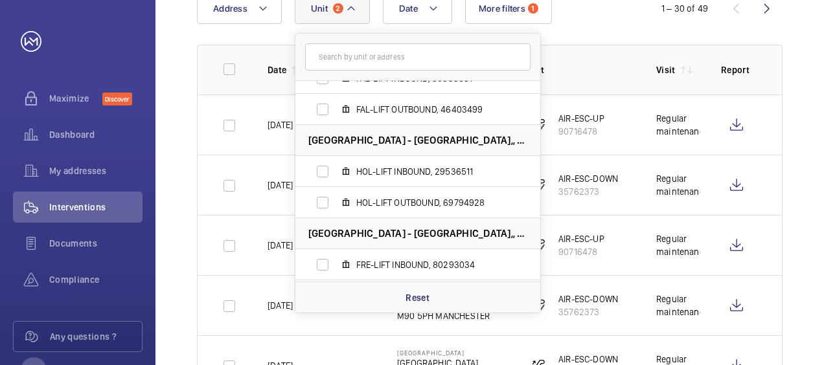
scroll to position [1945, 0]
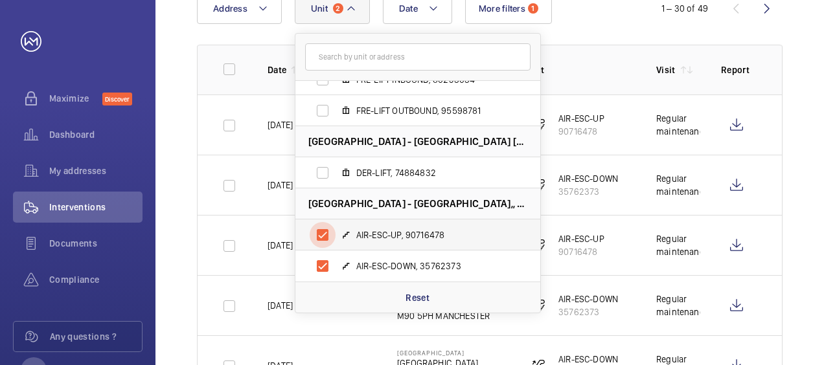
click at [319, 233] on input "AIR-ESC-UP, 90716478" at bounding box center [323, 235] width 26 height 26
checkbox input "false"
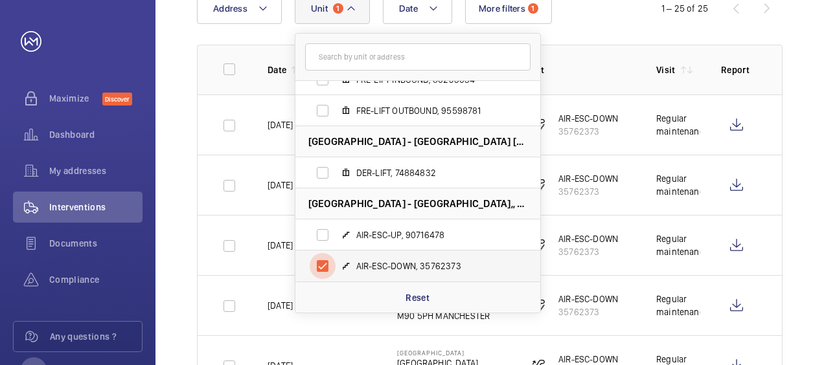
click at [323, 264] on input "AIR-ESC-DOWN, 35762373" at bounding box center [323, 266] width 26 height 26
checkbox input "false"
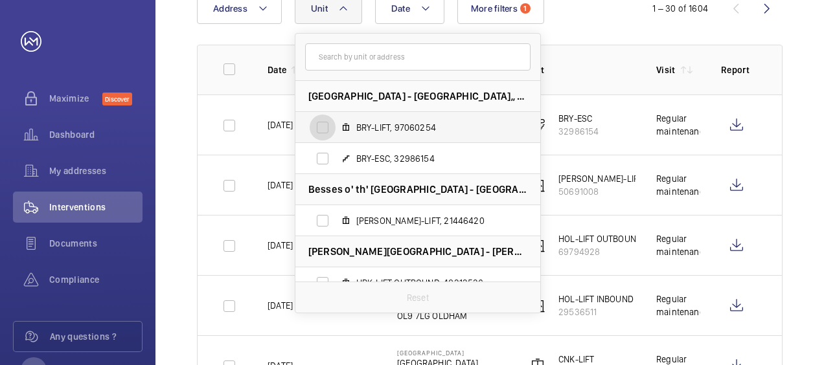
click at [310, 130] on input "BRY-LIFT, 97060254" at bounding box center [323, 128] width 26 height 26
checkbox input "true"
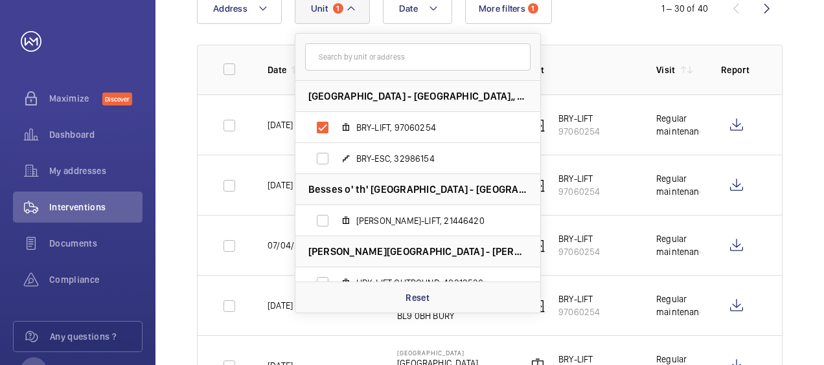
click at [584, 67] on p "Unit" at bounding box center [581, 69] width 109 height 13
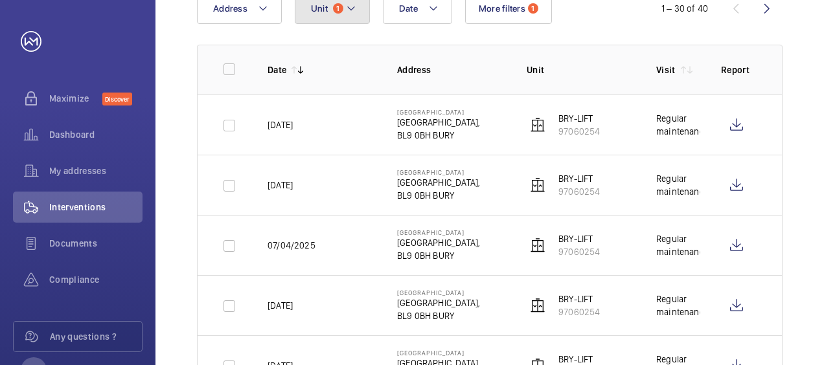
click at [352, 8] on mat-icon at bounding box center [351, 9] width 10 height 16
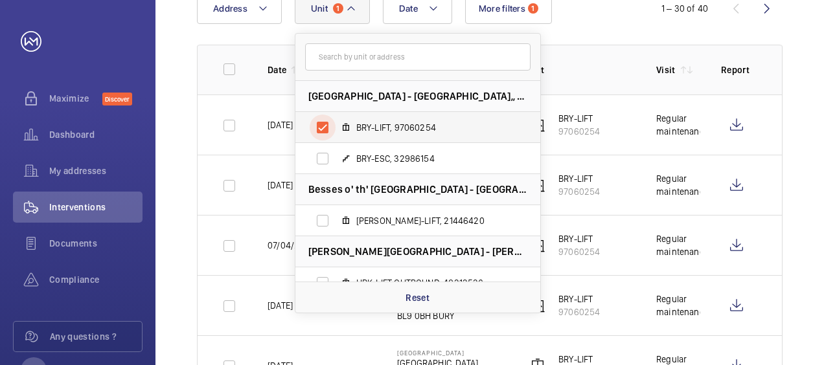
click at [328, 128] on input "BRY-LIFT, 97060254" at bounding box center [323, 128] width 26 height 26
checkbox input "false"
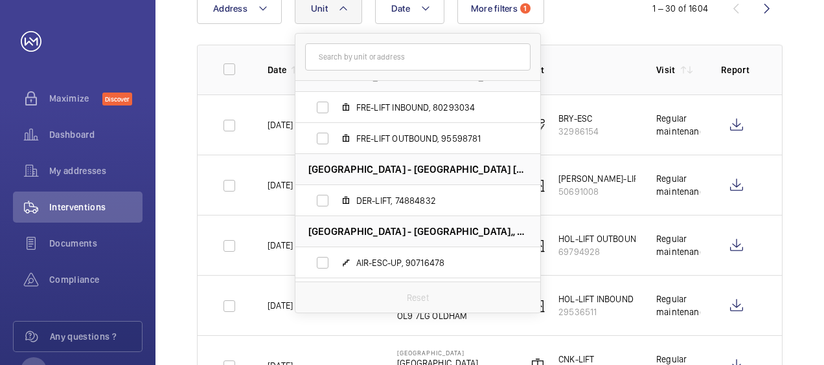
scroll to position [1926, 0]
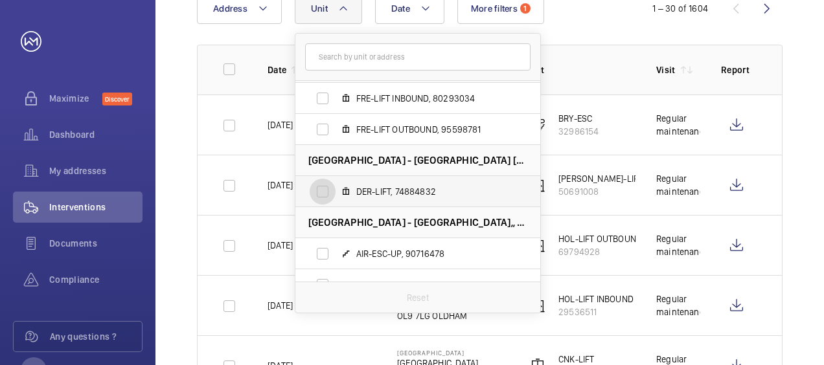
click at [315, 194] on input "DER-LIFT, 74884832" at bounding box center [323, 192] width 26 height 26
checkbox input "true"
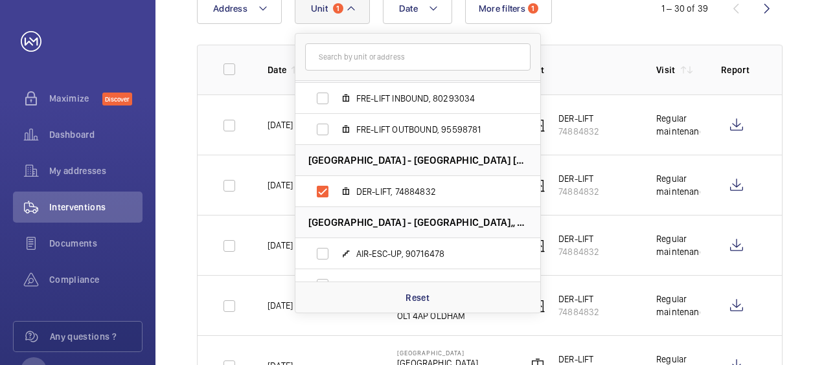
click at [626, 86] on th "Unit" at bounding box center [571, 70] width 130 height 50
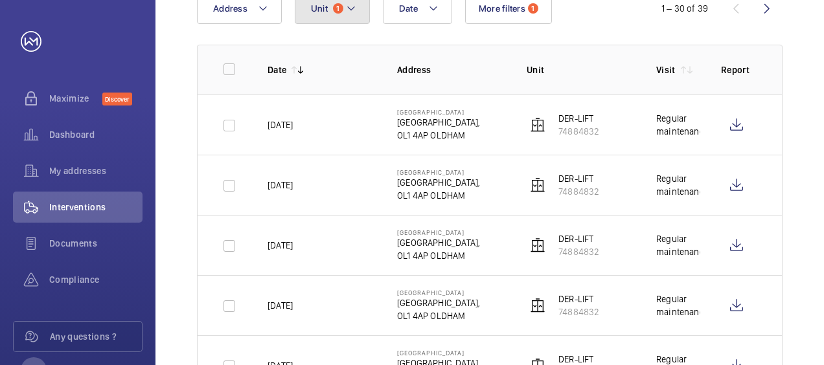
click at [346, 9] on mat-icon at bounding box center [351, 9] width 10 height 16
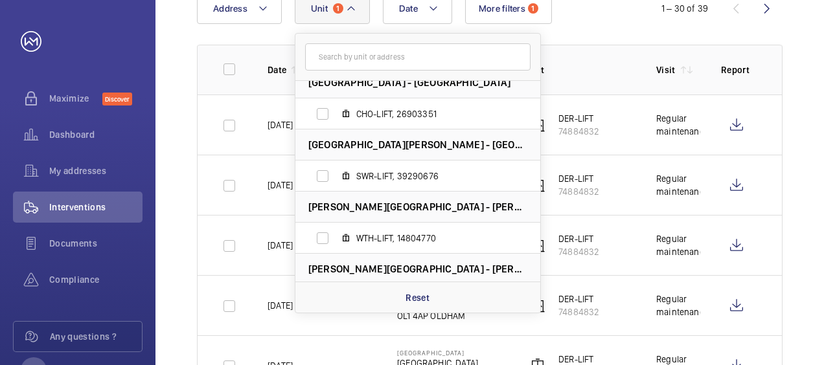
scroll to position [1204, 0]
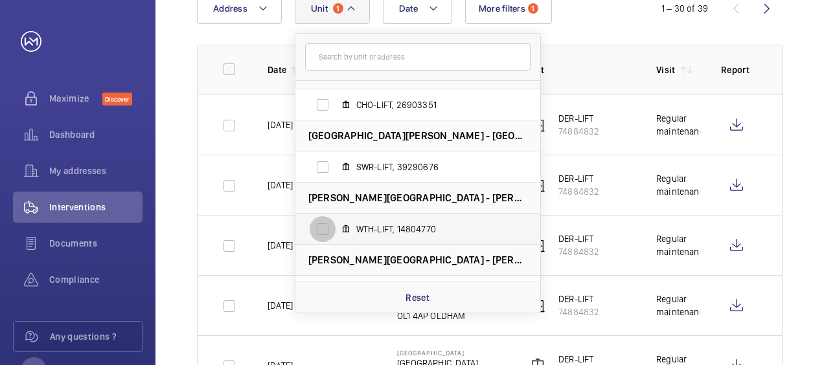
click at [319, 227] on input "WTH-LIFT, 14804770" at bounding box center [323, 229] width 26 height 26
checkbox input "true"
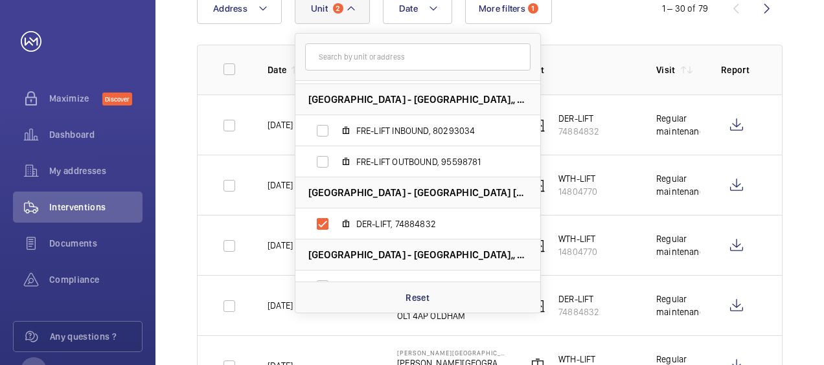
scroll to position [1898, 0]
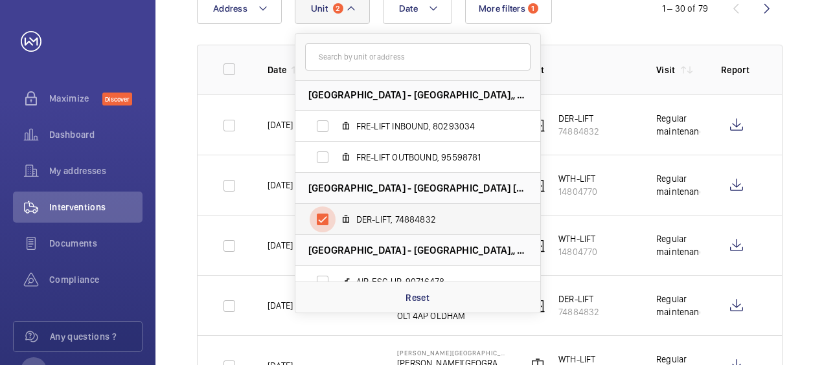
click at [323, 216] on input "DER-LIFT, 74884832" at bounding box center [323, 220] width 26 height 26
checkbox input "false"
click at [582, 71] on p "Unit" at bounding box center [581, 69] width 109 height 13
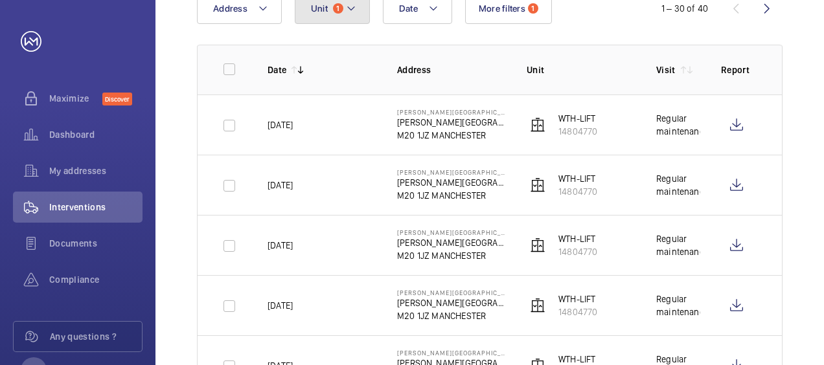
click at [352, 9] on mat-icon at bounding box center [351, 9] width 10 height 16
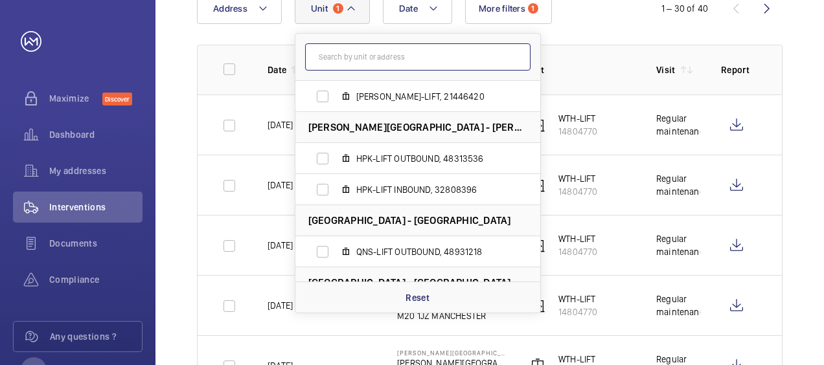
scroll to position [127, 0]
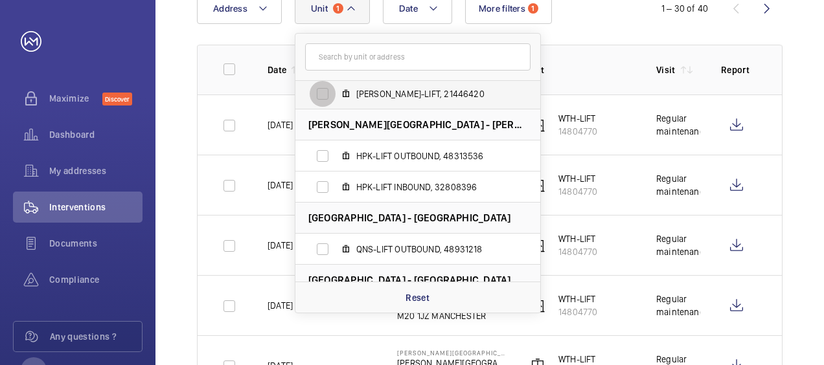
click at [323, 96] on input "[PERSON_NAME]-LIFT, 21446420" at bounding box center [323, 94] width 26 height 26
checkbox input "true"
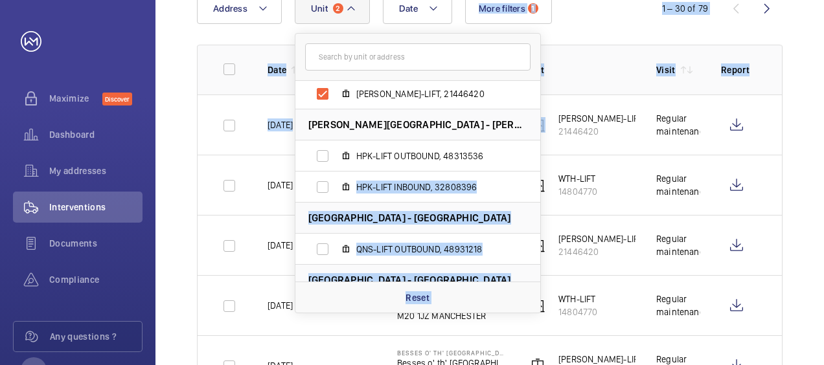
drag, startPoint x: 534, startPoint y: 140, endPoint x: 544, endPoint y: 120, distance: 21.7
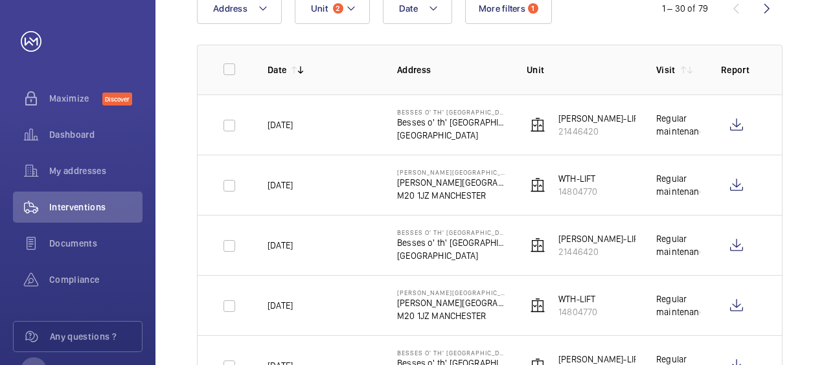
drag, startPoint x: 544, startPoint y: 120, endPoint x: 610, endPoint y: 121, distance: 66.1
click at [610, 121] on td "[PERSON_NAME]-LIFT 21446420" at bounding box center [571, 125] width 130 height 60
click at [347, 5] on mat-icon at bounding box center [351, 9] width 10 height 16
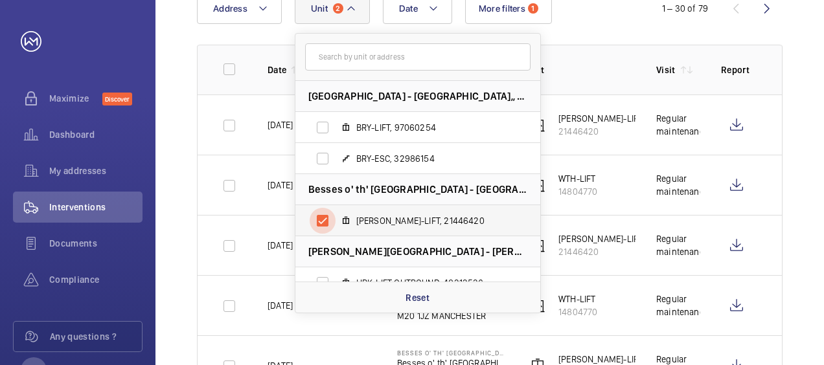
click at [323, 223] on input "[PERSON_NAME]-LIFT, 21446420" at bounding box center [323, 221] width 26 height 26
checkbox input "false"
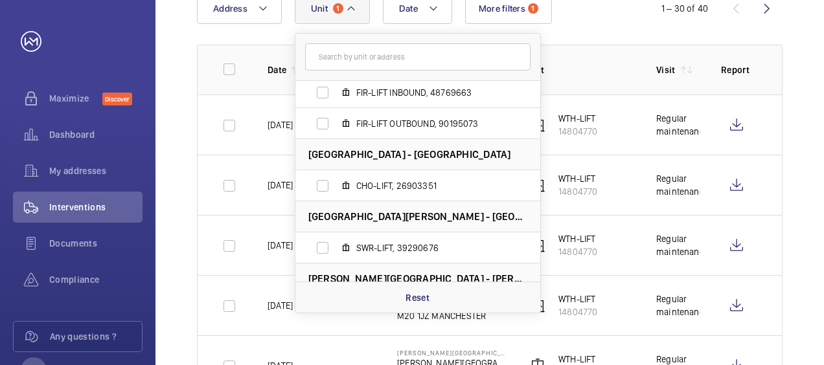
scroll to position [1222, 0]
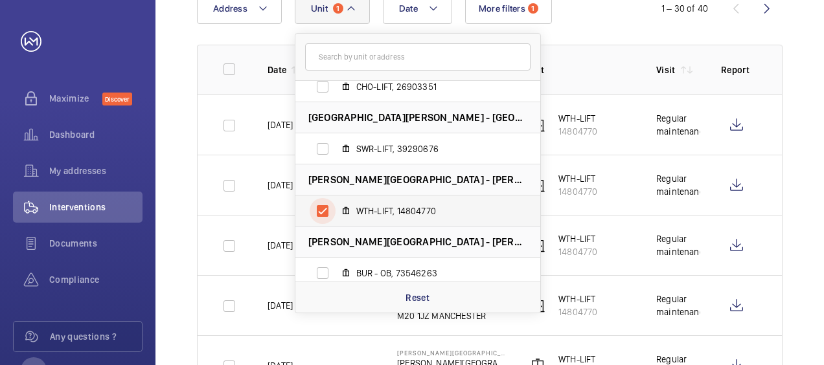
click at [325, 211] on input "WTH-LIFT, 14804770" at bounding box center [323, 211] width 26 height 26
checkbox input "false"
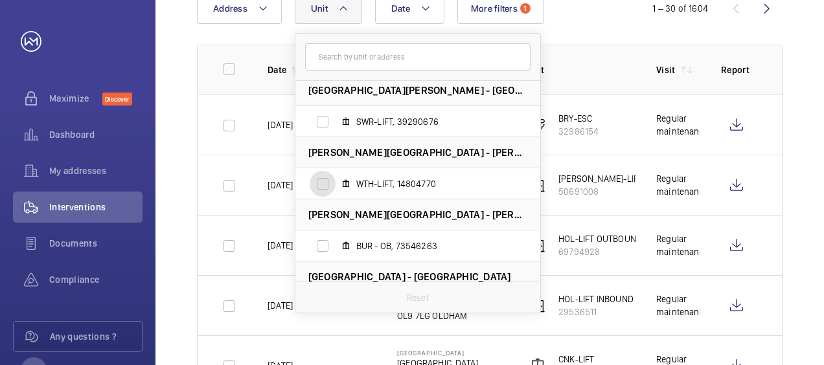
scroll to position [1945, 0]
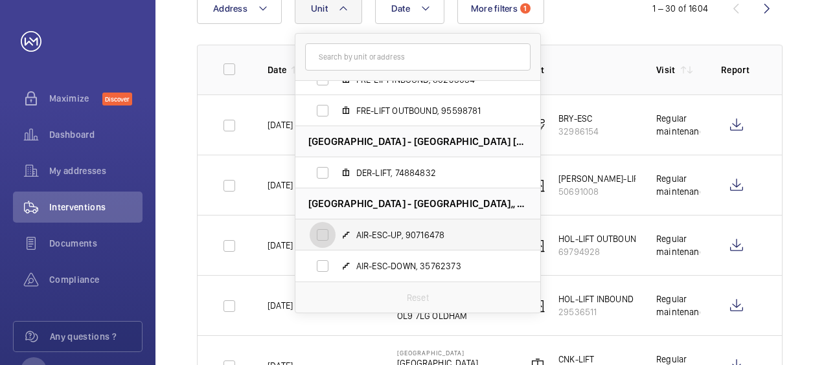
click at [317, 236] on input "AIR-ESC-UP, 90716478" at bounding box center [323, 235] width 26 height 26
checkbox input "true"
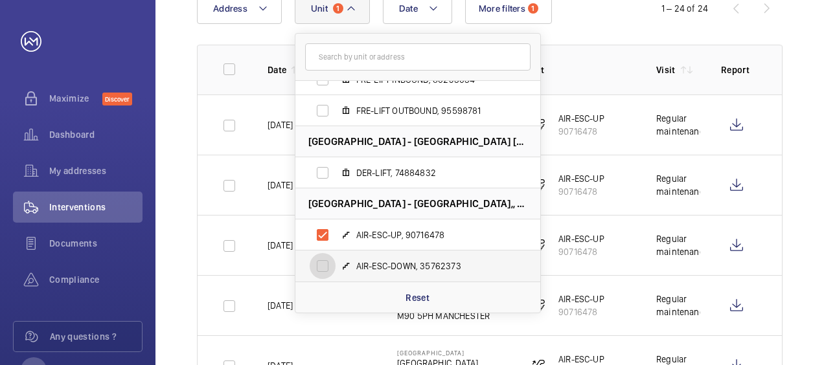
click at [320, 266] on input "AIR-ESC-DOWN, 35762373" at bounding box center [323, 266] width 26 height 26
checkbox input "true"
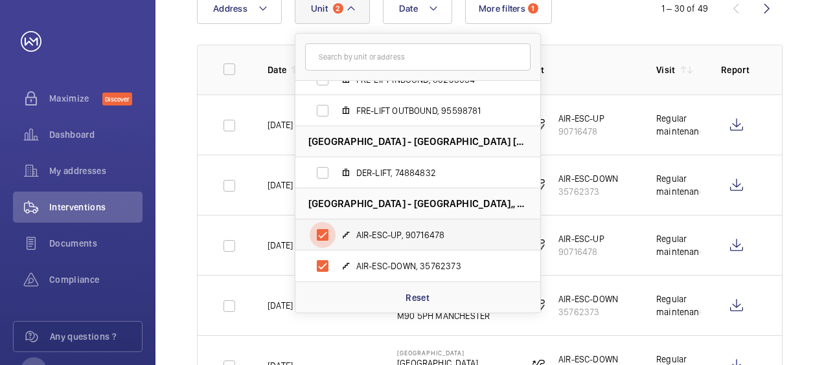
click at [319, 234] on input "AIR-ESC-UP, 90716478" at bounding box center [323, 235] width 26 height 26
checkbox input "false"
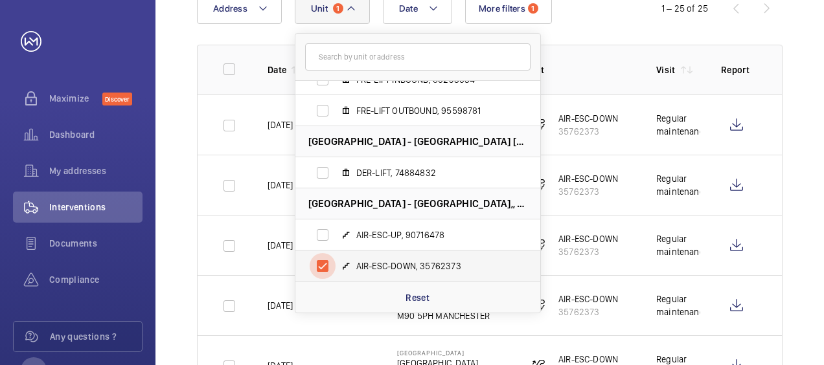
click at [322, 264] on input "AIR-ESC-DOWN, 35762373" at bounding box center [323, 266] width 26 height 26
checkbox input "false"
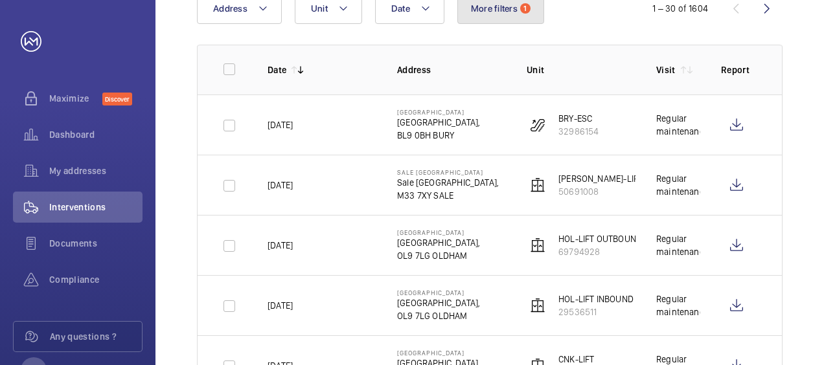
click at [497, 10] on span "More filters" at bounding box center [494, 8] width 47 height 10
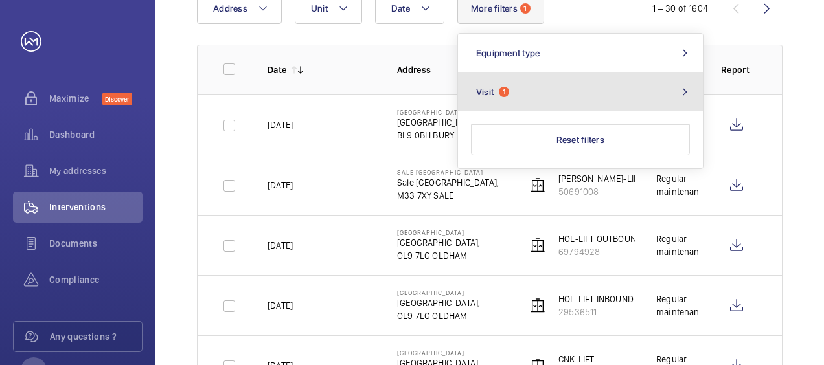
click at [490, 93] on span "Visit" at bounding box center [484, 92] width 17 height 10
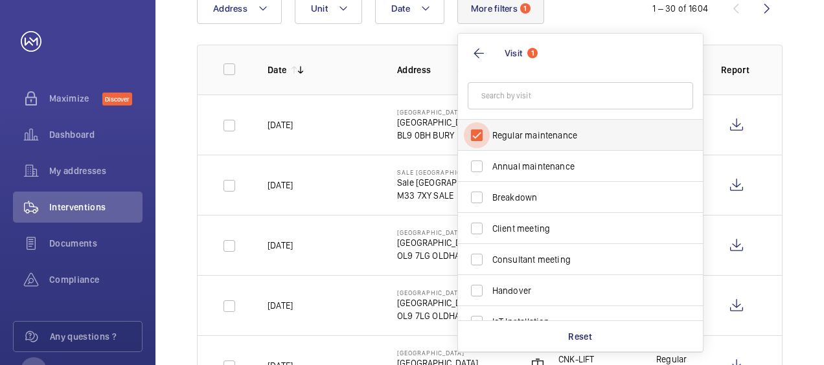
click at [482, 142] on input "Regular maintenance" at bounding box center [477, 135] width 26 height 26
checkbox input "false"
